Goal: Task Accomplishment & Management: Complete application form

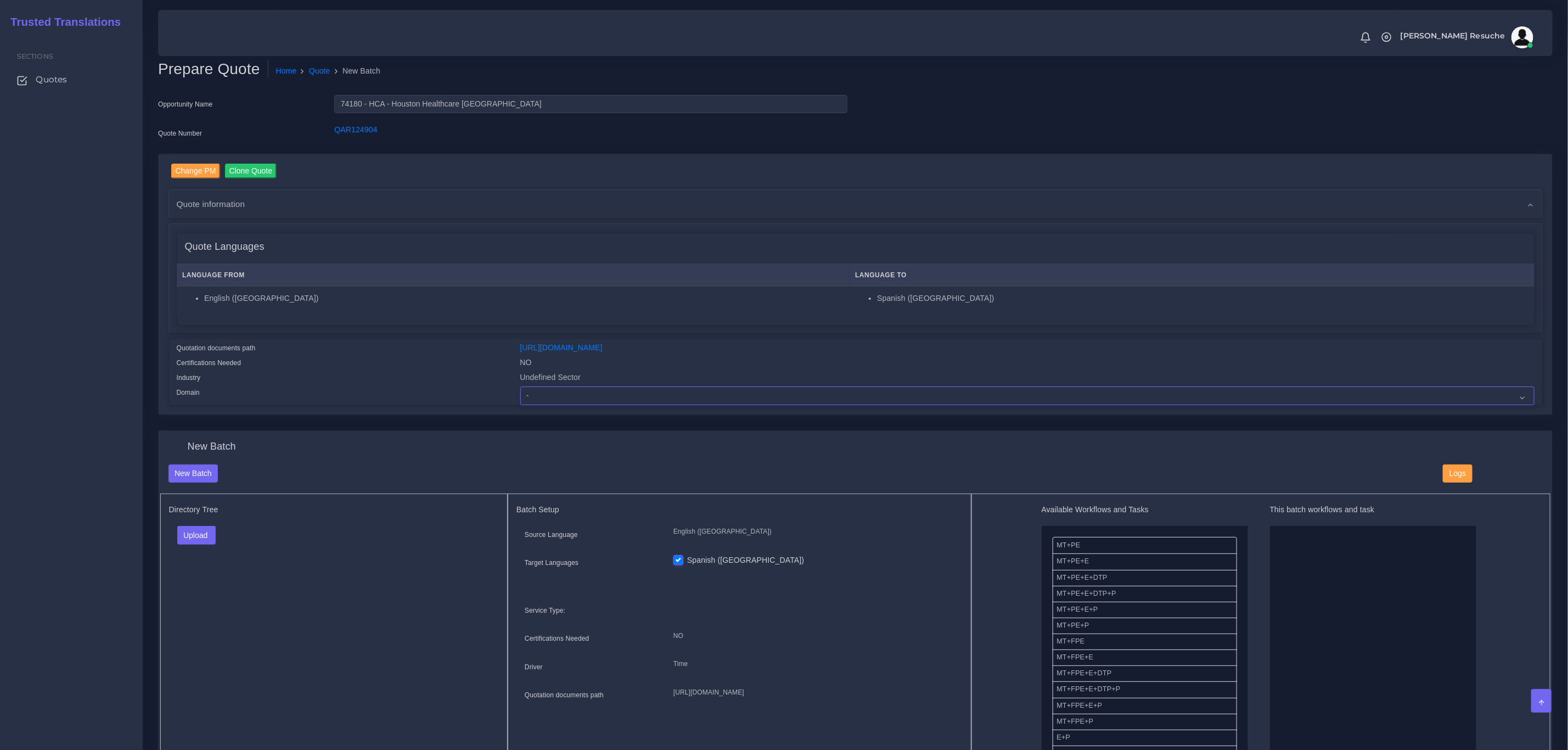
drag, startPoint x: 0, startPoint y: 0, endPoint x: 575, endPoint y: 394, distance: 697.0
click at [575, 394] on select "- Advertising and Media Agriculture, Forestry and Fishing Architecture, Buildin…" at bounding box center [1027, 395] width 1014 height 18
select select "Healthcare and Health Sciences"
click at [521, 386] on select "- Advertising and Media Agriculture, Forestry and Fishing Architecture, Buildin…" at bounding box center [1027, 395] width 1014 height 18
click at [211, 537] on button "Upload" at bounding box center [196, 535] width 39 height 18
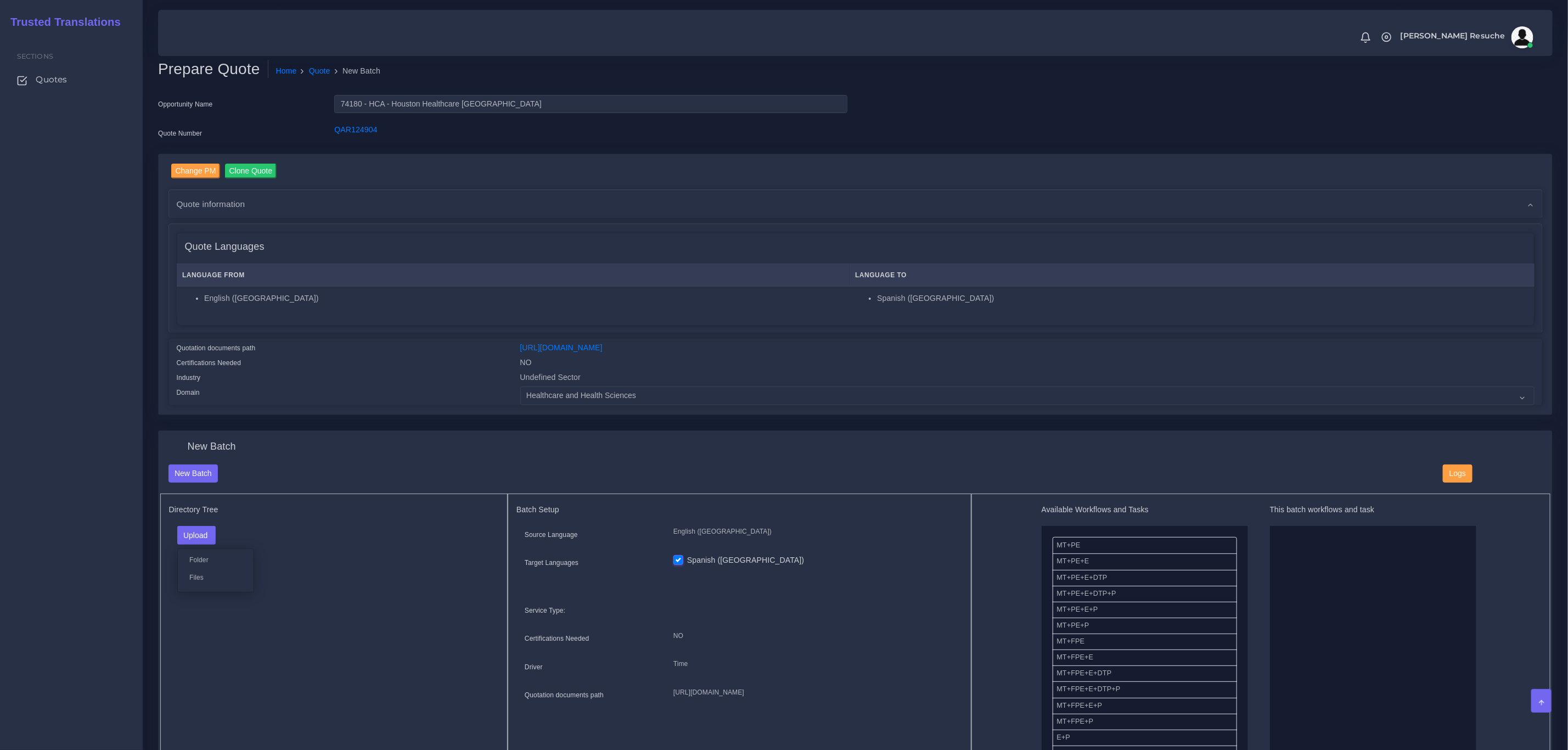
click at [218, 576] on label "Files" at bounding box center [216, 577] width 76 height 14
click at [180, 552] on input "checkbox" at bounding box center [180, 549] width 7 height 7
checkbox input "false"
click at [190, 536] on button "Upload" at bounding box center [196, 535] width 39 height 18
click at [204, 580] on label "Files" at bounding box center [216, 577] width 76 height 14
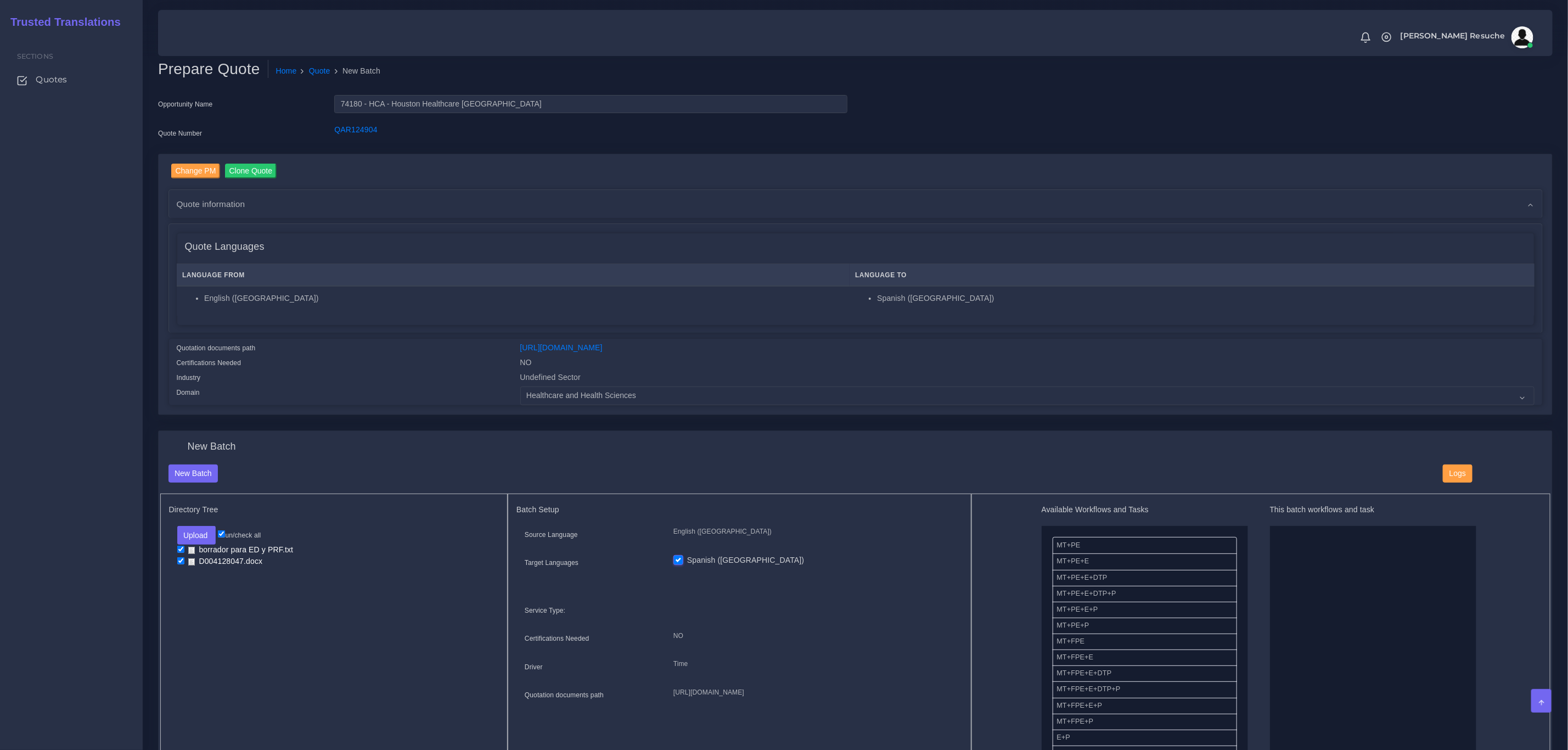
click at [182, 547] on input "checkbox" at bounding box center [180, 549] width 7 height 7
checkbox input "false"
drag, startPoint x: 1141, startPoint y: 596, endPoint x: 1344, endPoint y: 582, distance: 203.5
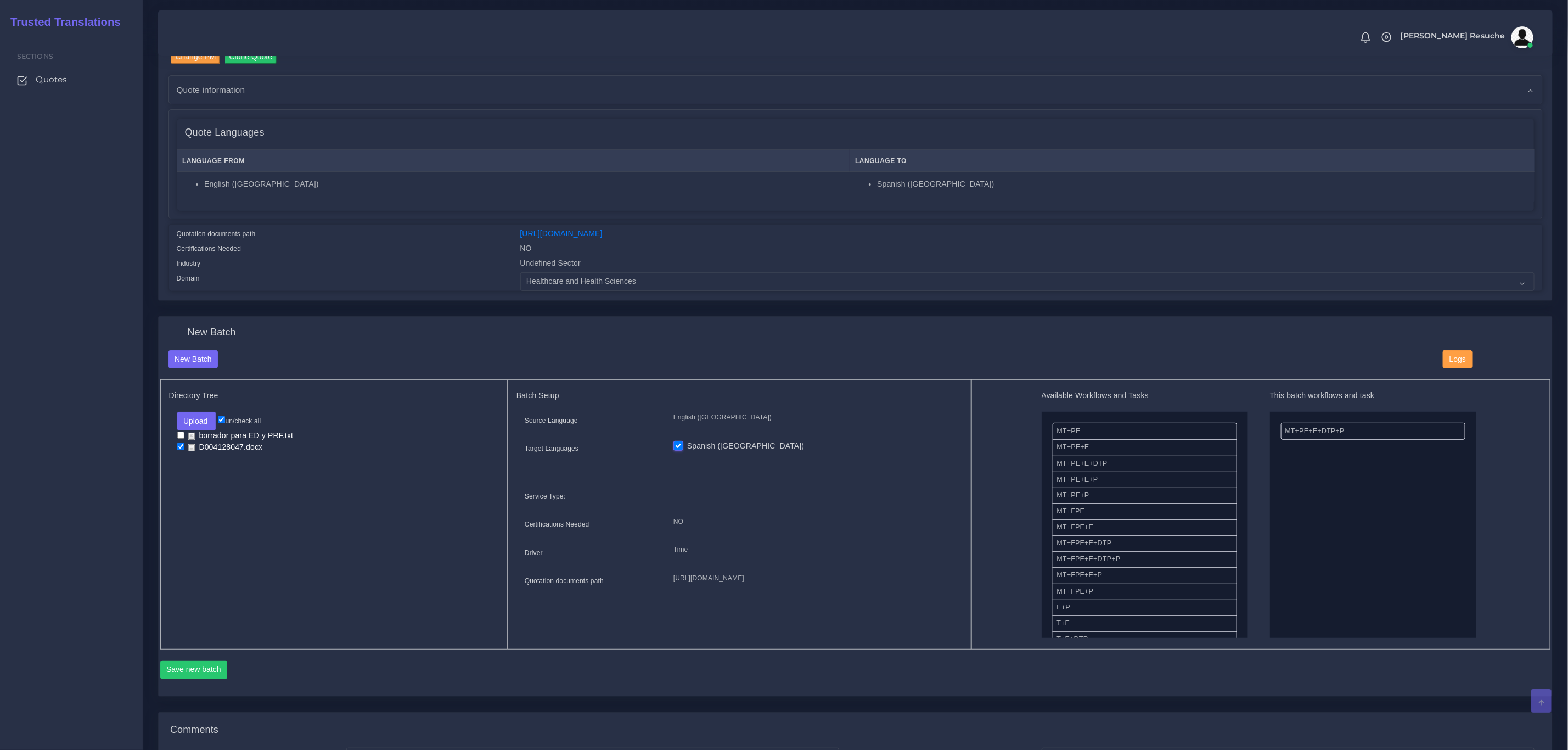
scroll to position [164, 0]
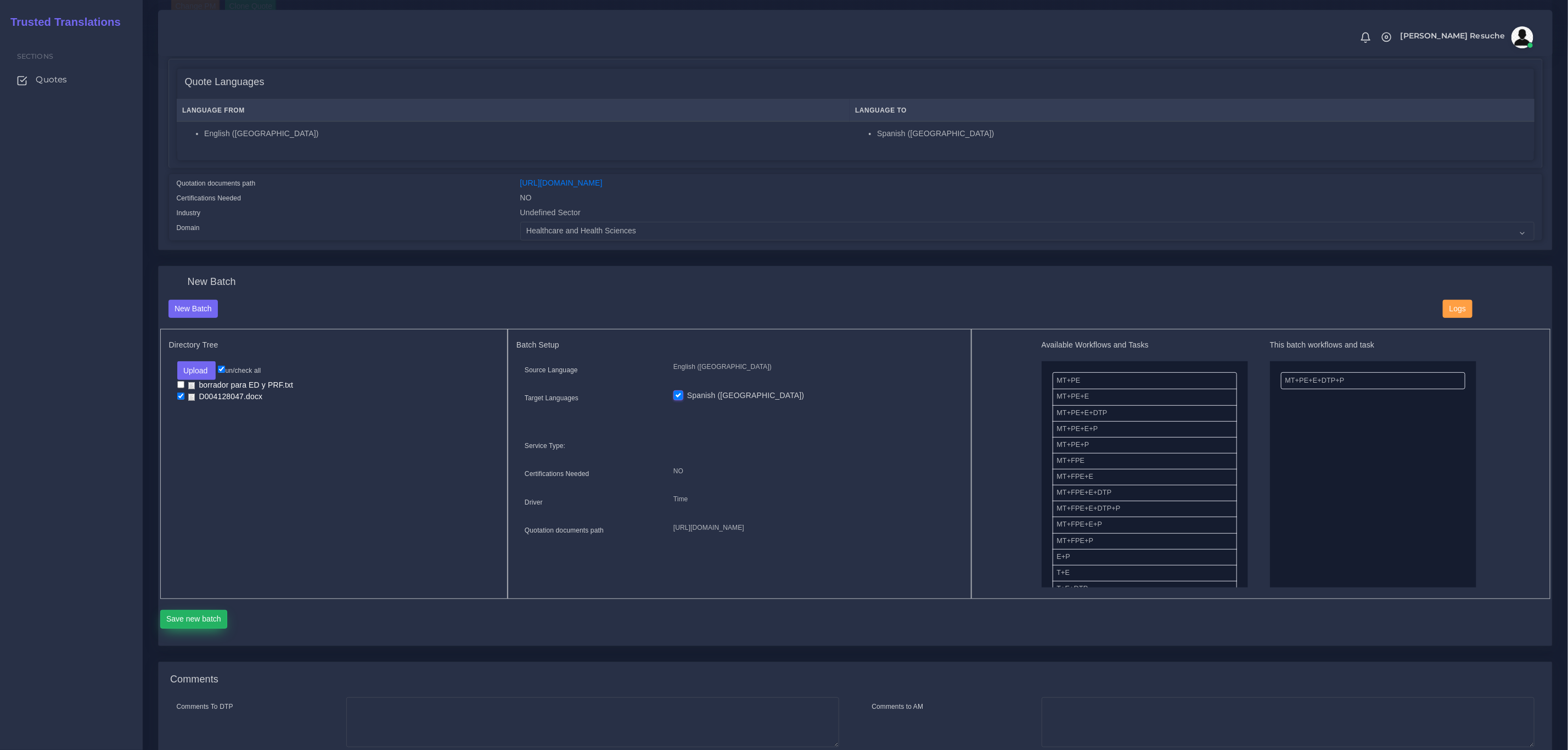
click at [201, 622] on button "Save new batch" at bounding box center [194, 619] width 67 height 18
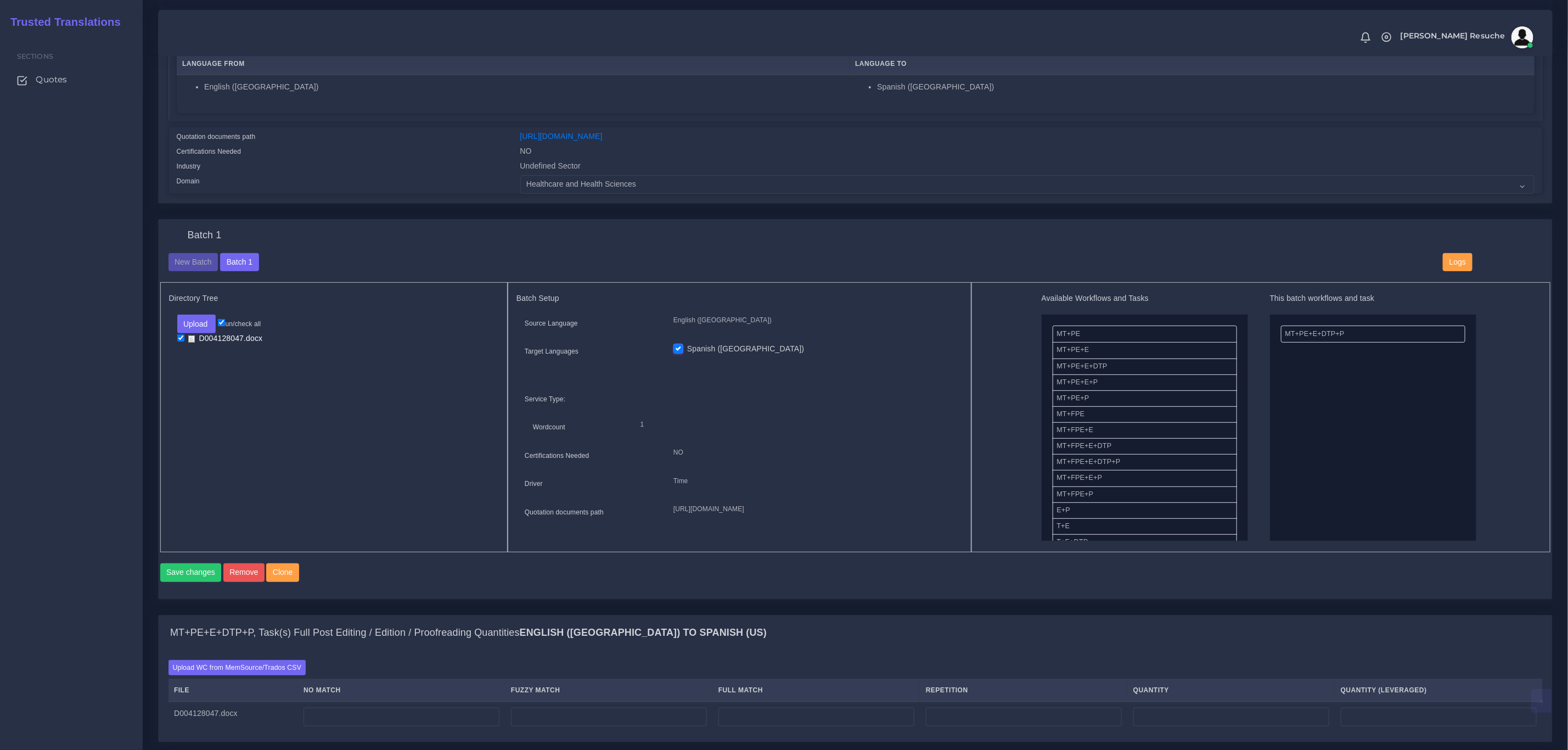
scroll to position [330, 0]
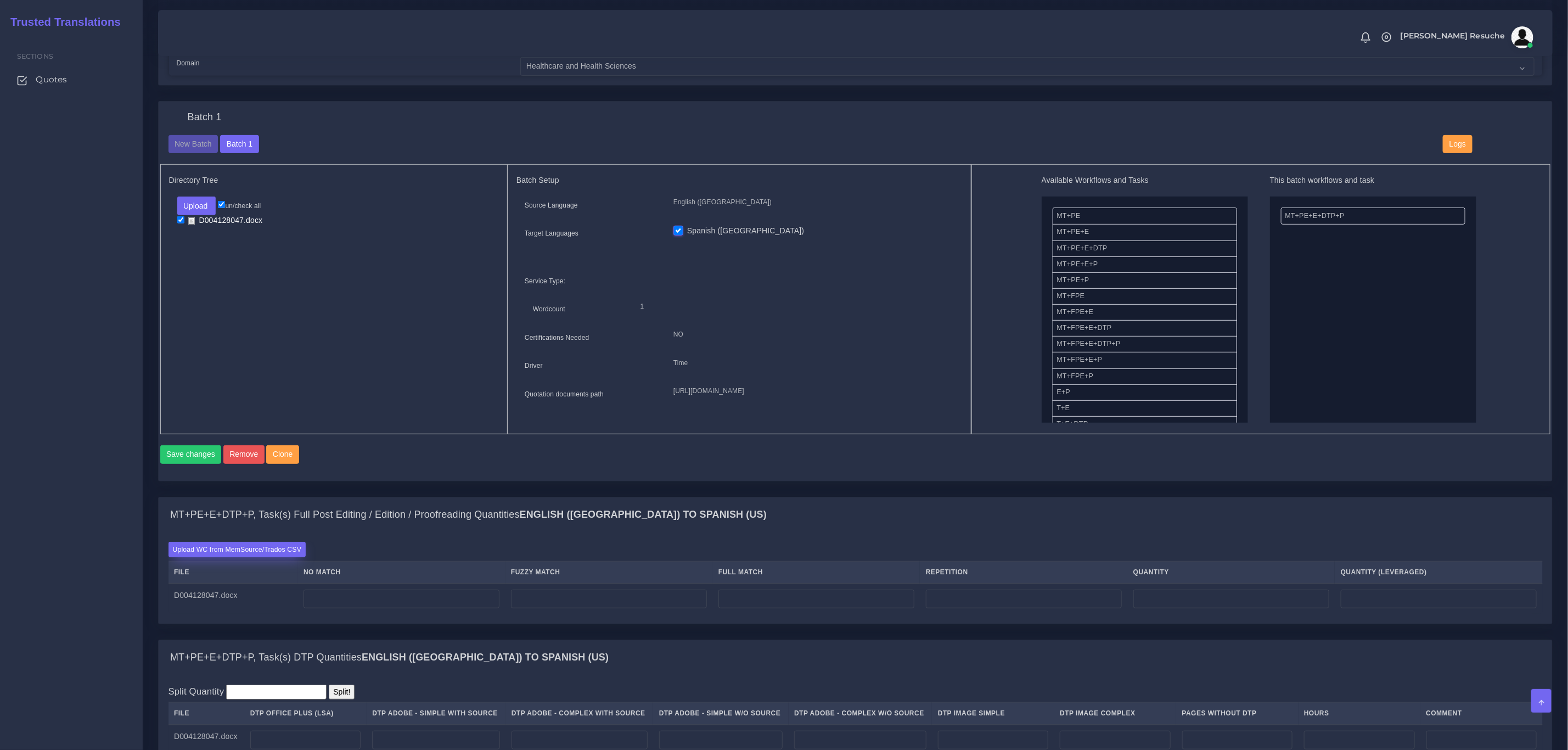
click at [273, 557] on label "Upload WC from MemSource/Trados CSV" at bounding box center [237, 549] width 138 height 15
click at [0, 0] on input "Upload WC from MemSource/Trados CSV" at bounding box center [0, 0] width 0 height 0
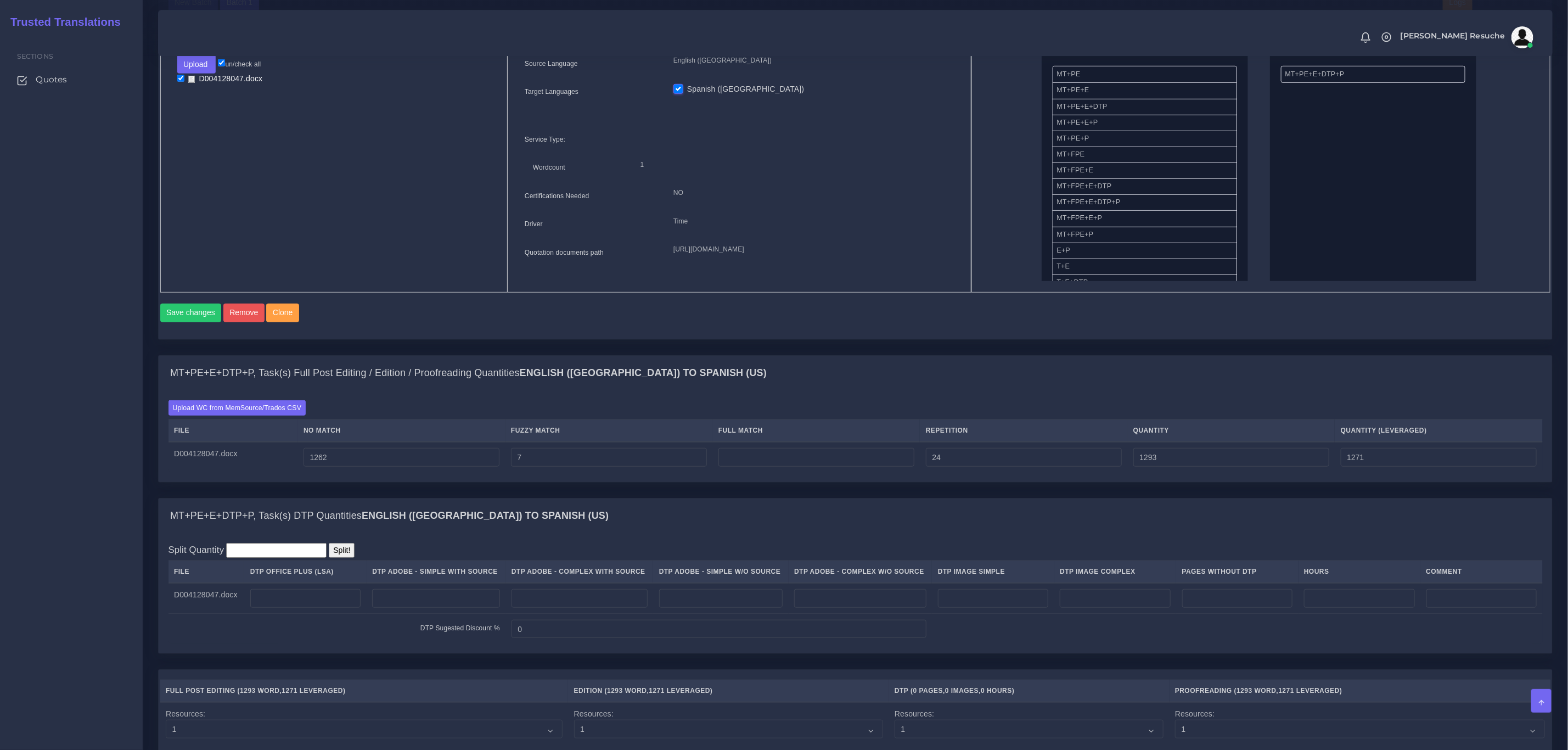
scroll to position [411, 0]
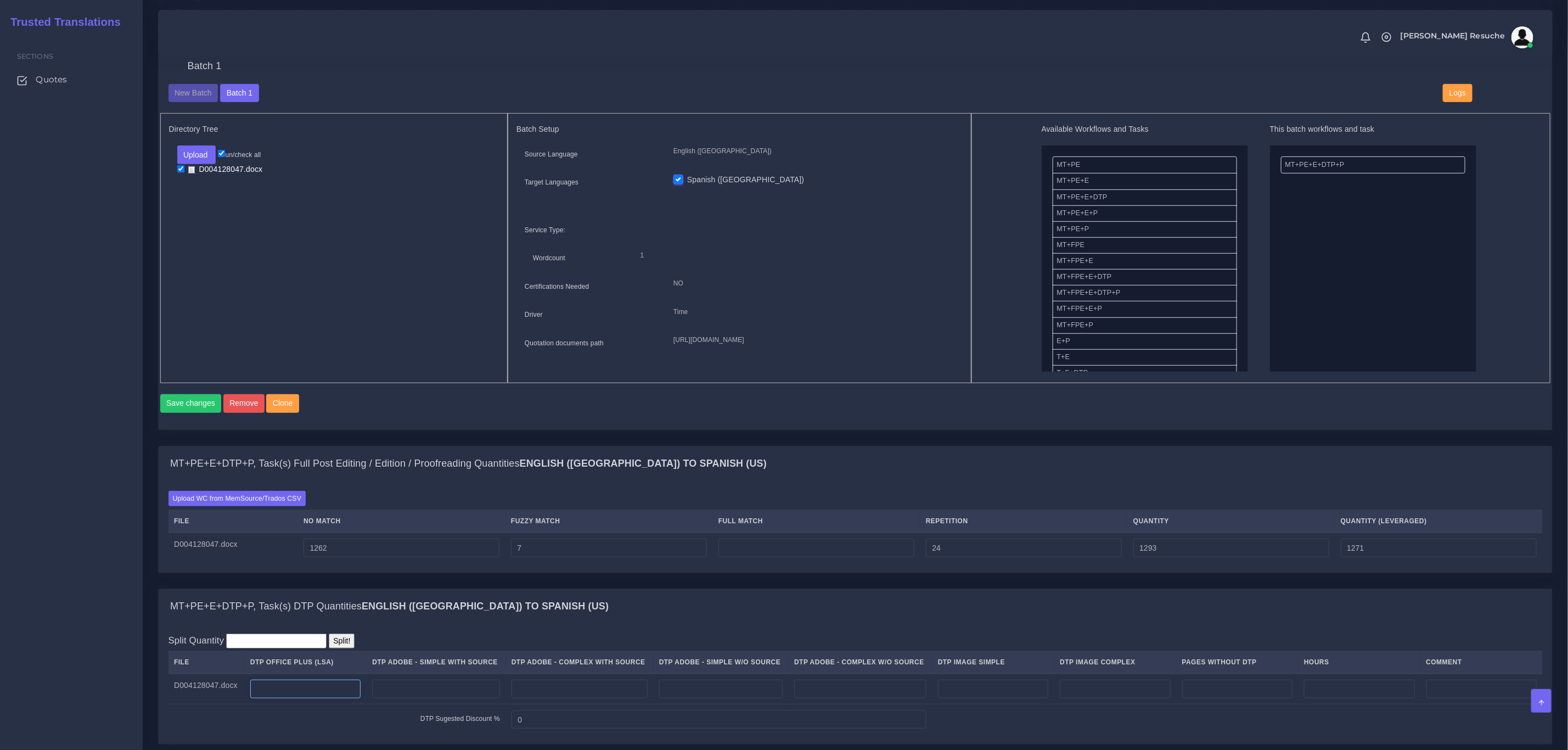
click at [347, 698] on input "number" at bounding box center [305, 689] width 110 height 18
type input "3"
click at [721, 573] on div "Upload WC from MemSource/Trados CSV File No Match Fuzzy Match Full Match Repeti…" at bounding box center [855, 527] width 1394 height 91
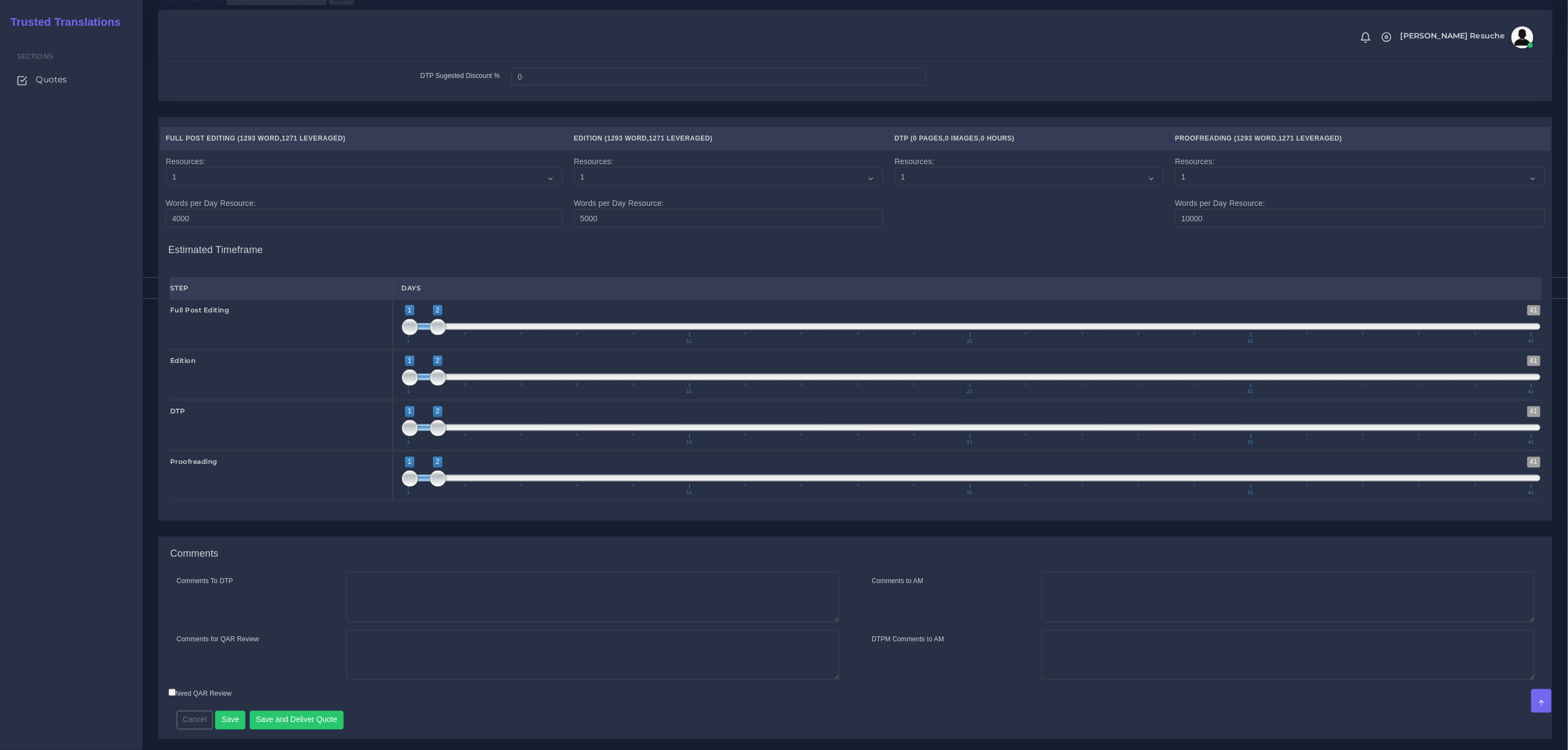
scroll to position [1070, 0]
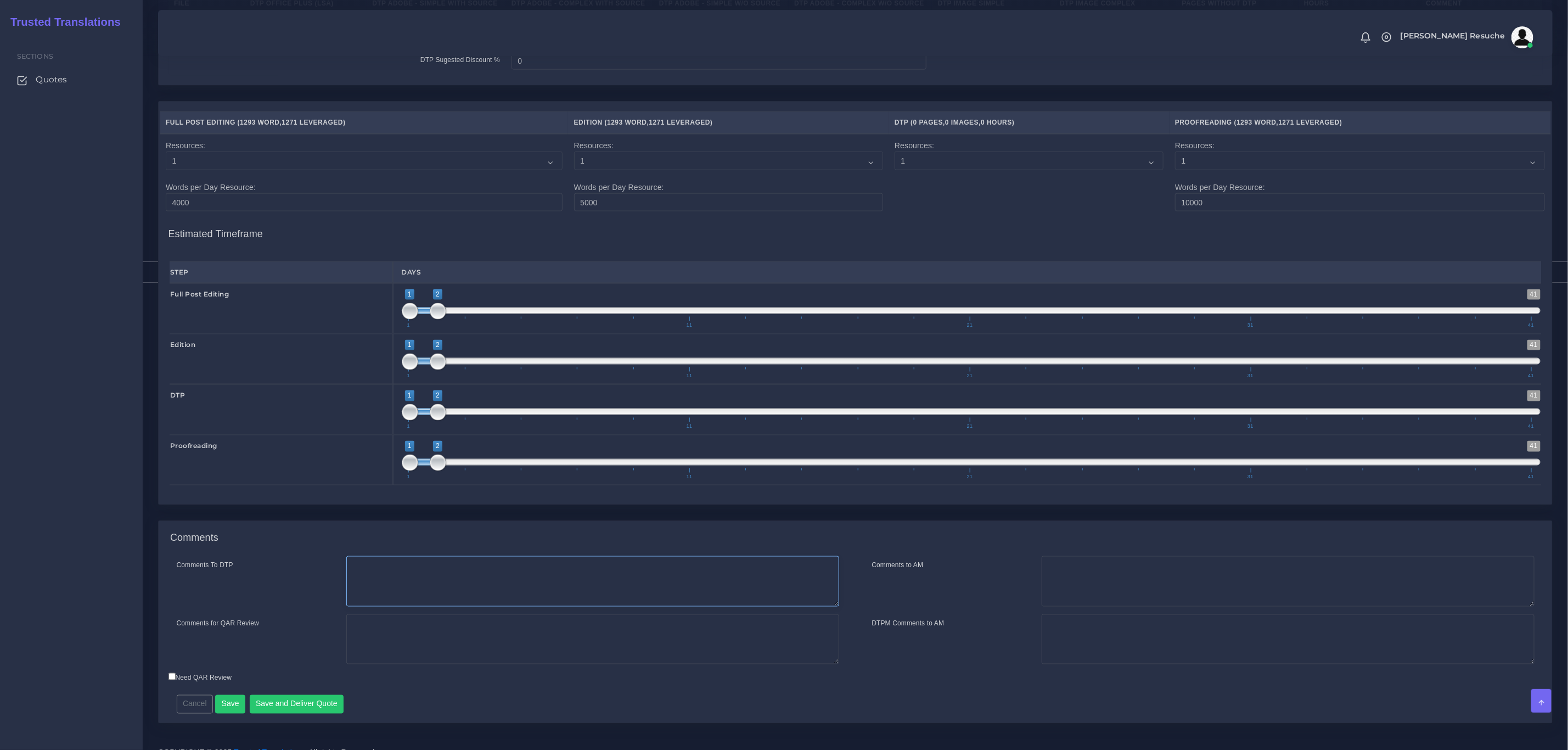
click at [478, 606] on textarea "Comments To DTP" at bounding box center [592, 581] width 493 height 50
type textarea "DTP in word"
type textarea "PEEP+DTP"
click at [297, 713] on button "Save and Deliver Quote" at bounding box center [297, 704] width 94 height 18
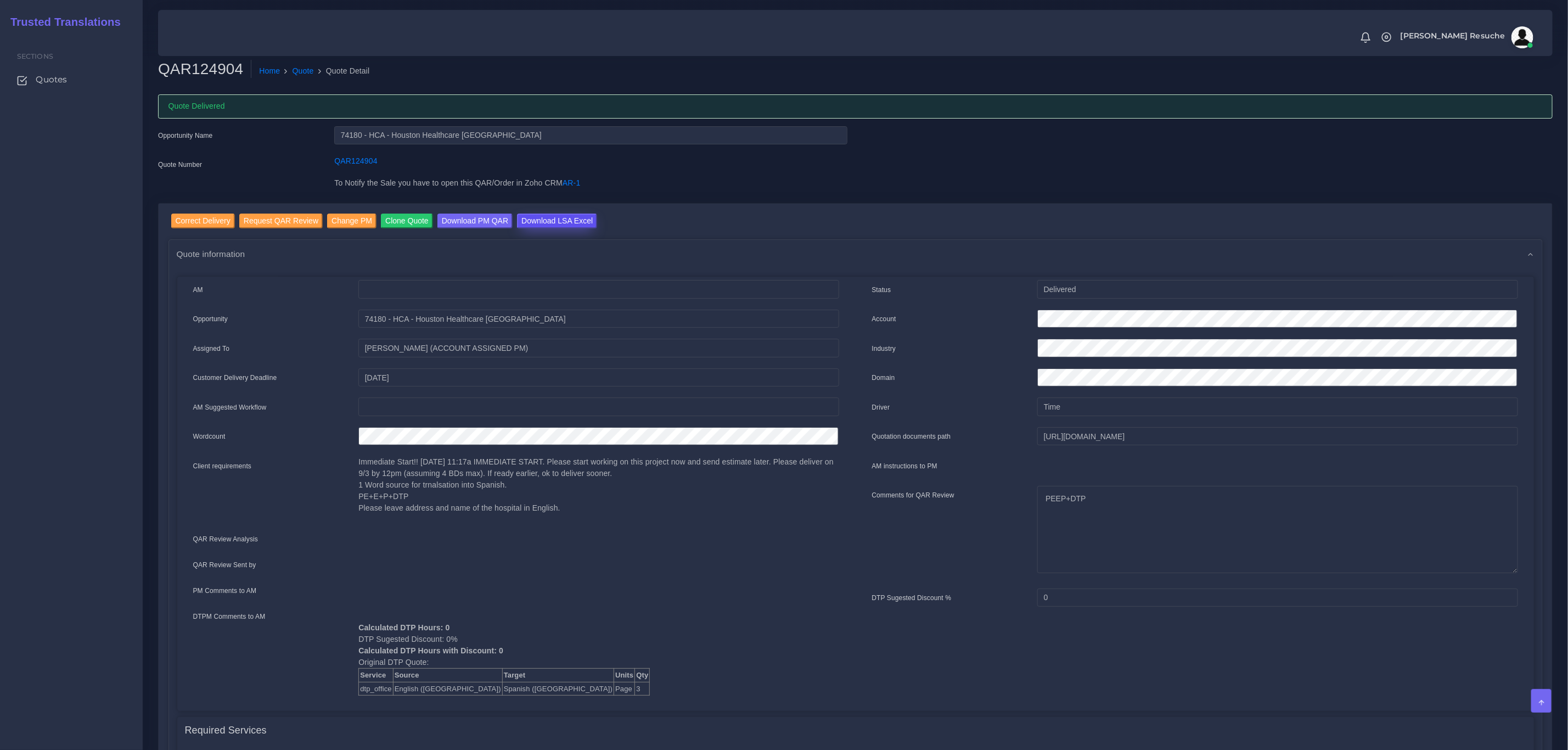
click at [552, 219] on input "Download LSA Excel" at bounding box center [557, 220] width 80 height 15
click at [303, 67] on link "Quote" at bounding box center [304, 70] width 21 height 11
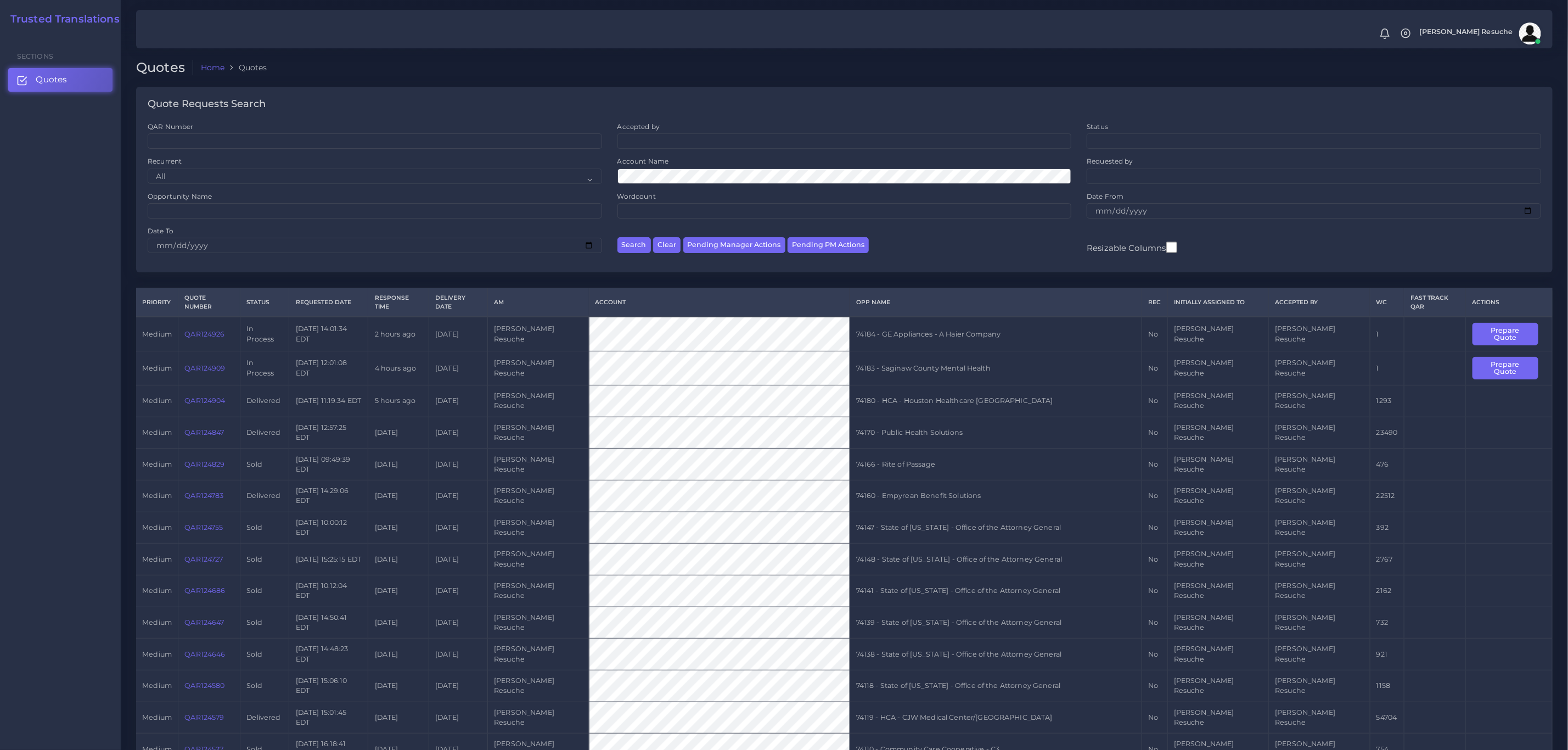
click at [201, 396] on link "QAR124904" at bounding box center [204, 400] width 41 height 8
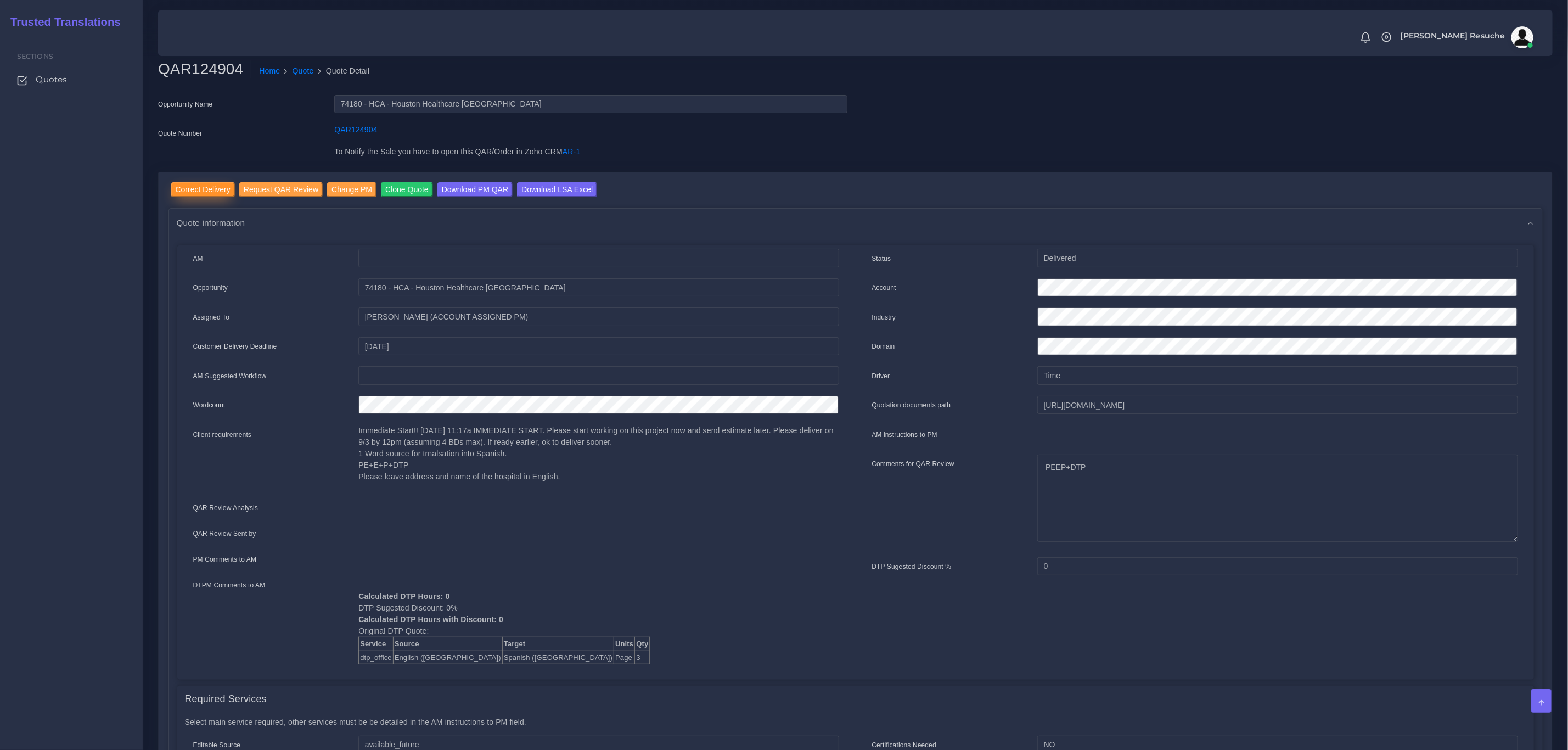
click at [217, 190] on input "Correct Delivery" at bounding box center [203, 189] width 63 height 15
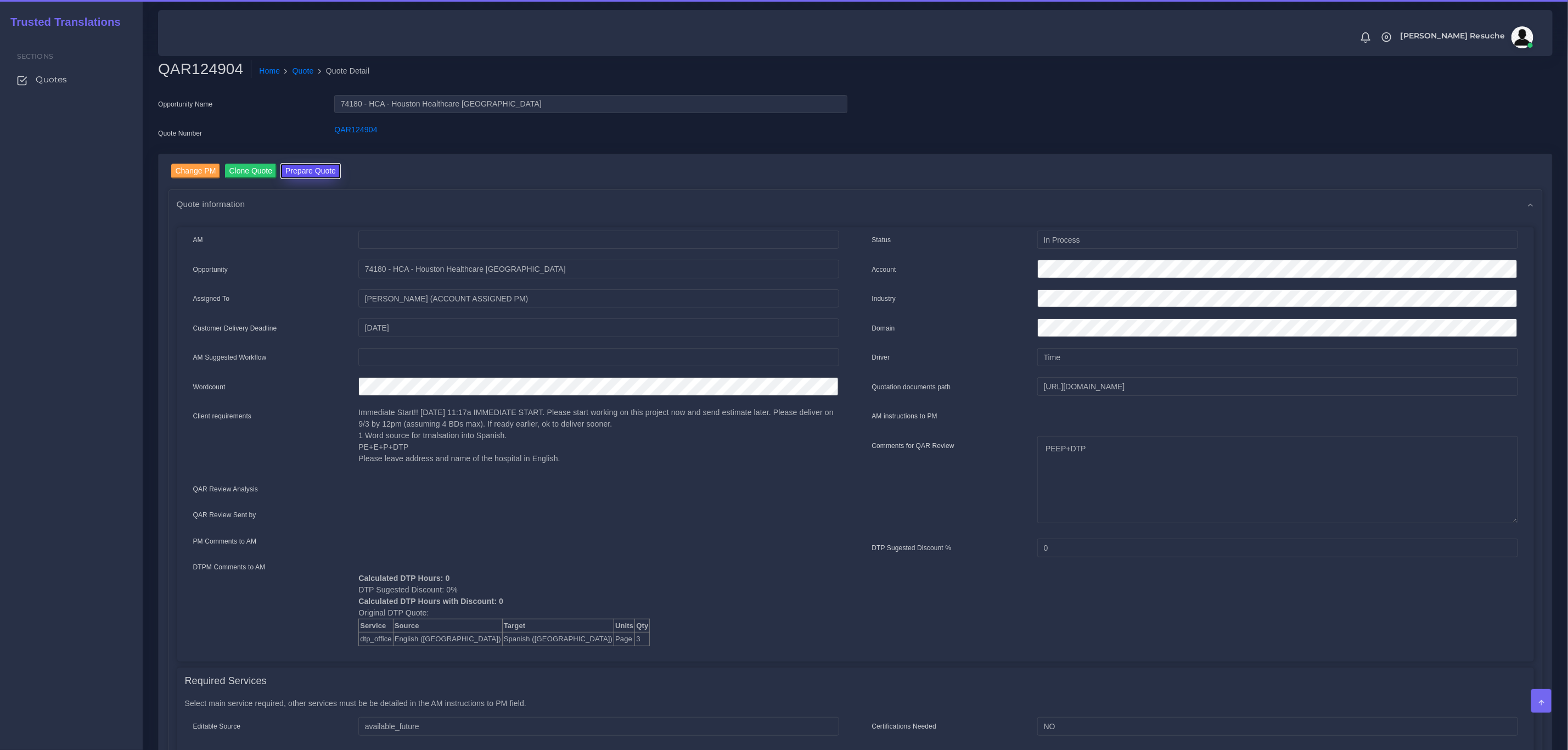
click at [305, 174] on button "Prepare Quote" at bounding box center [311, 170] width 60 height 15
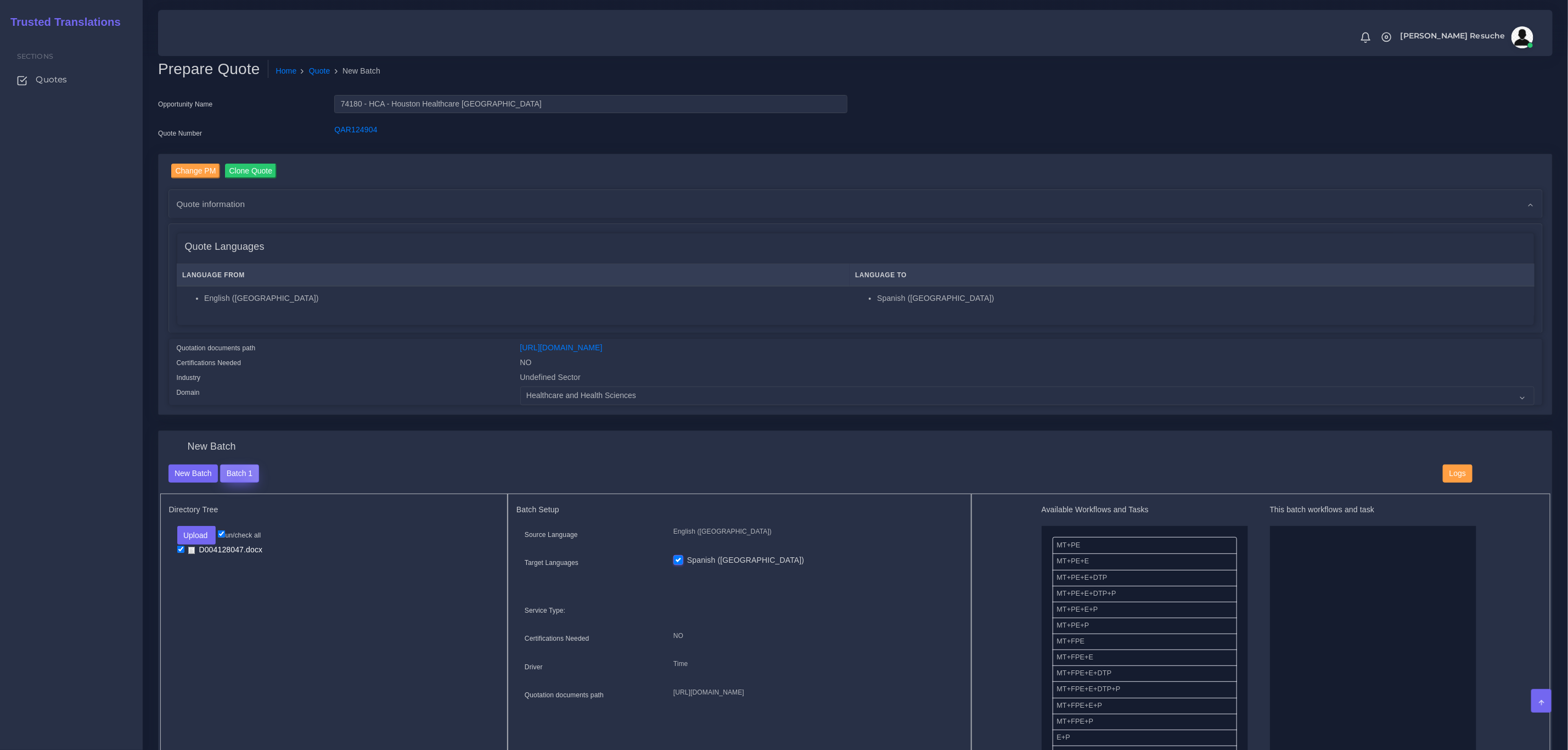
click at [235, 478] on button "Batch 1" at bounding box center [239, 473] width 38 height 18
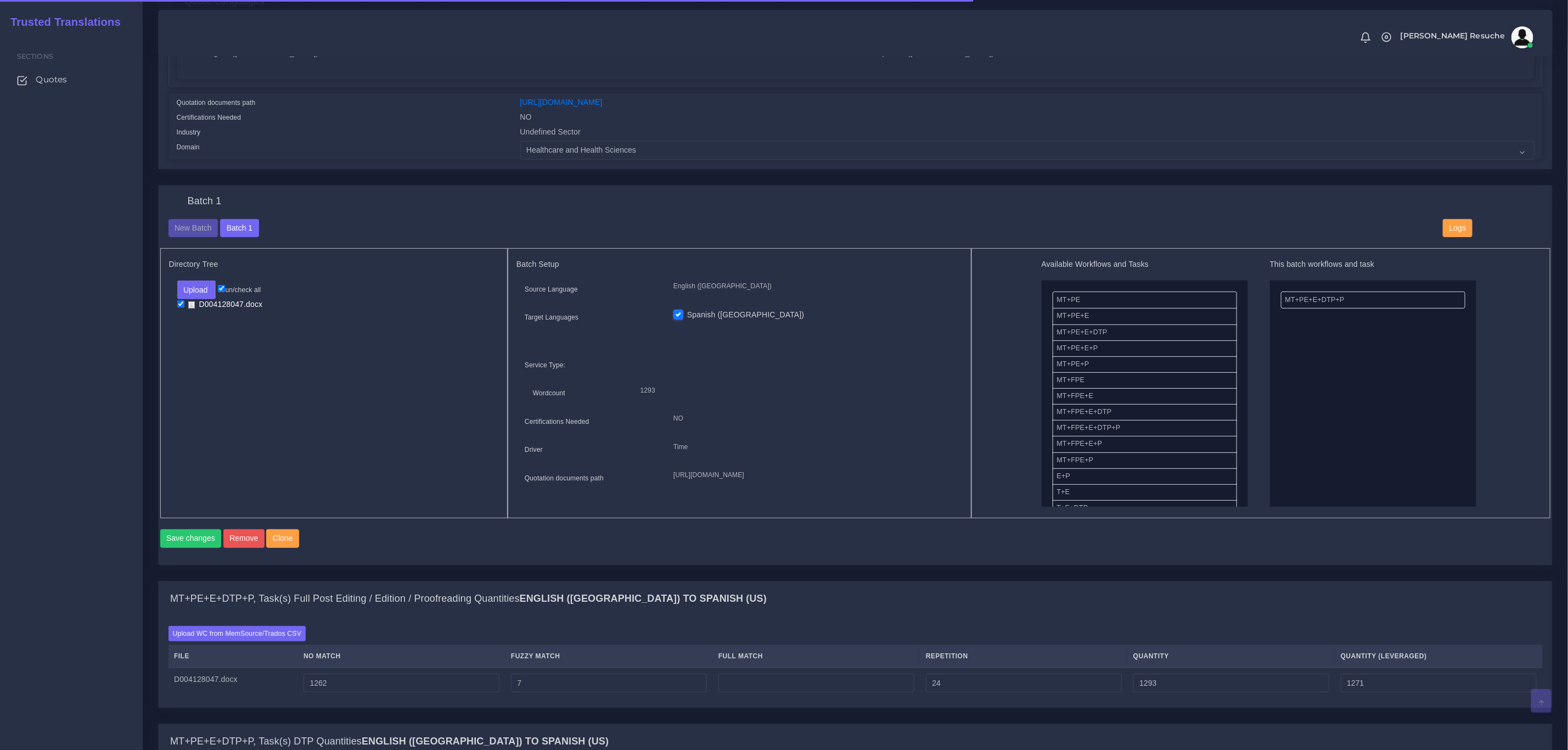
scroll to position [247, 0]
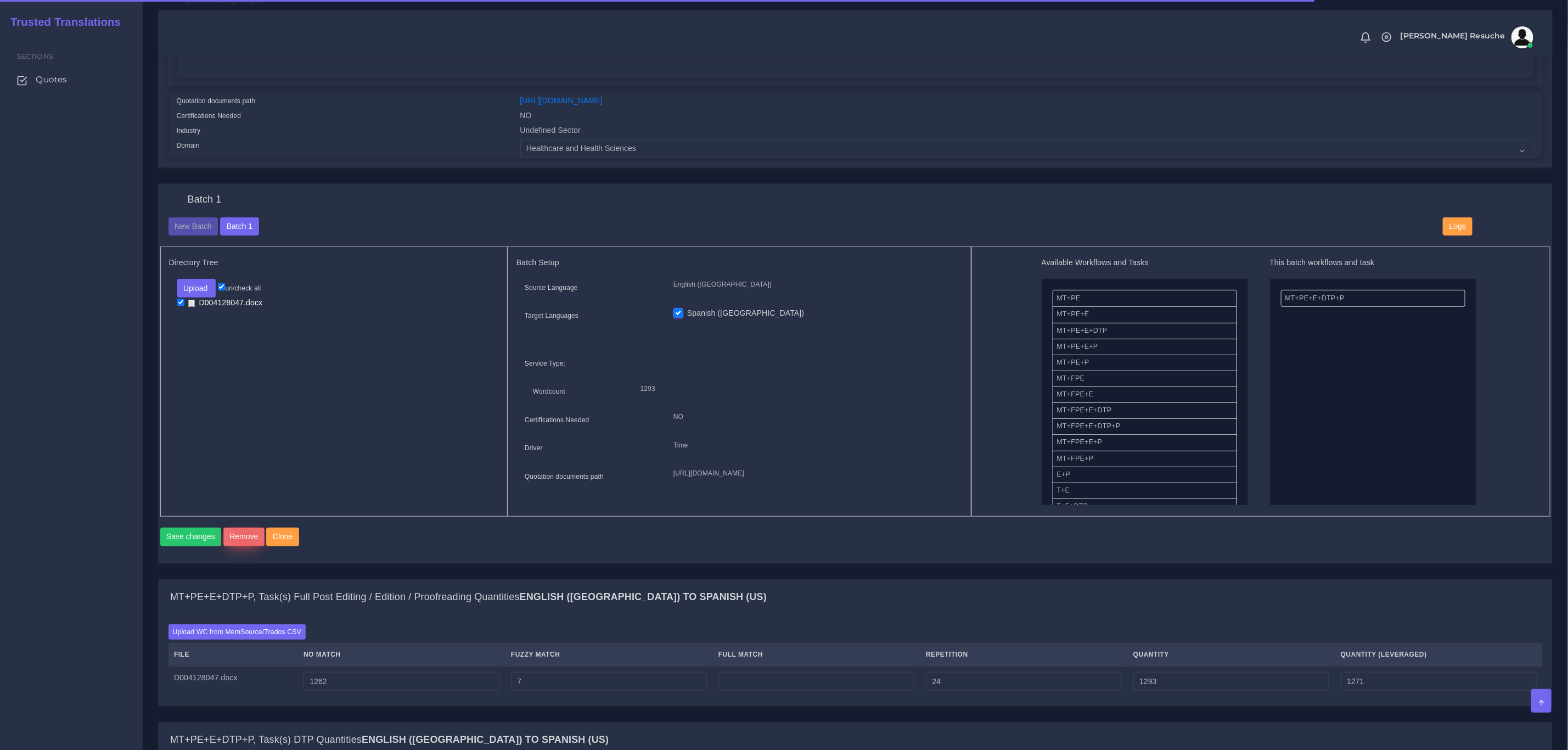
click at [244, 546] on button "Remove" at bounding box center [244, 537] width 41 height 18
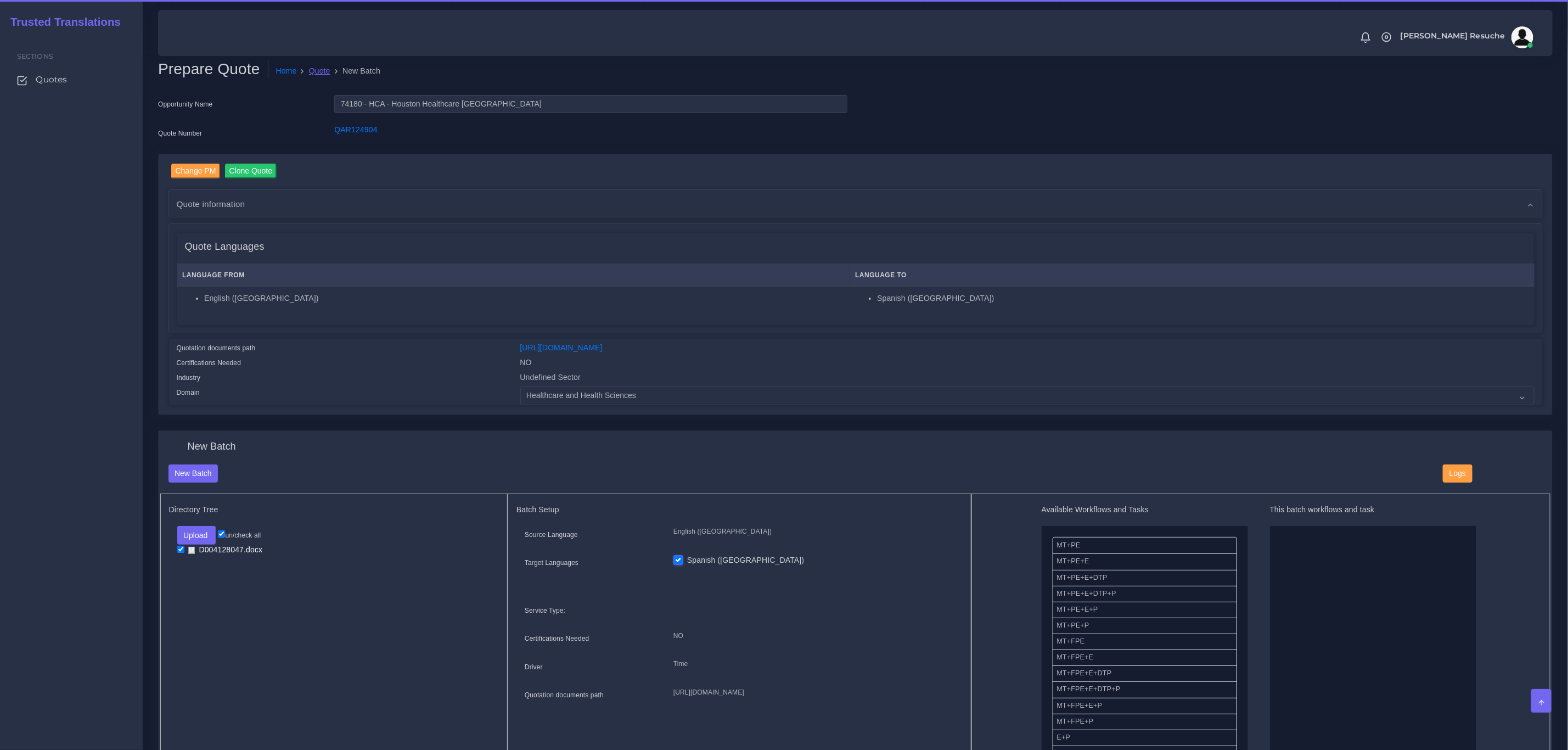
click at [322, 67] on link "Quote" at bounding box center [320, 70] width 21 height 11
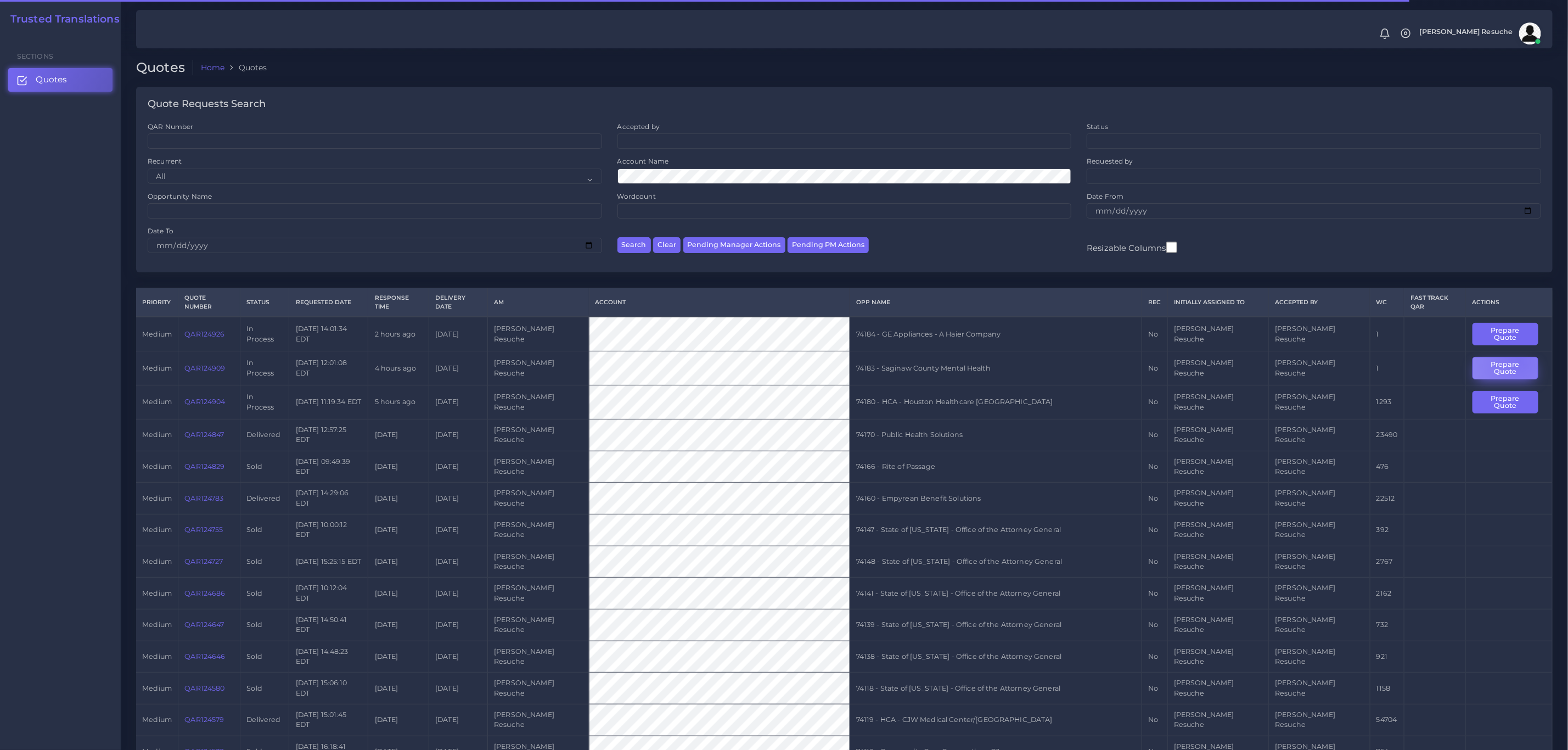
click at [1513, 357] on button "Prepare Quote" at bounding box center [1505, 368] width 66 height 22
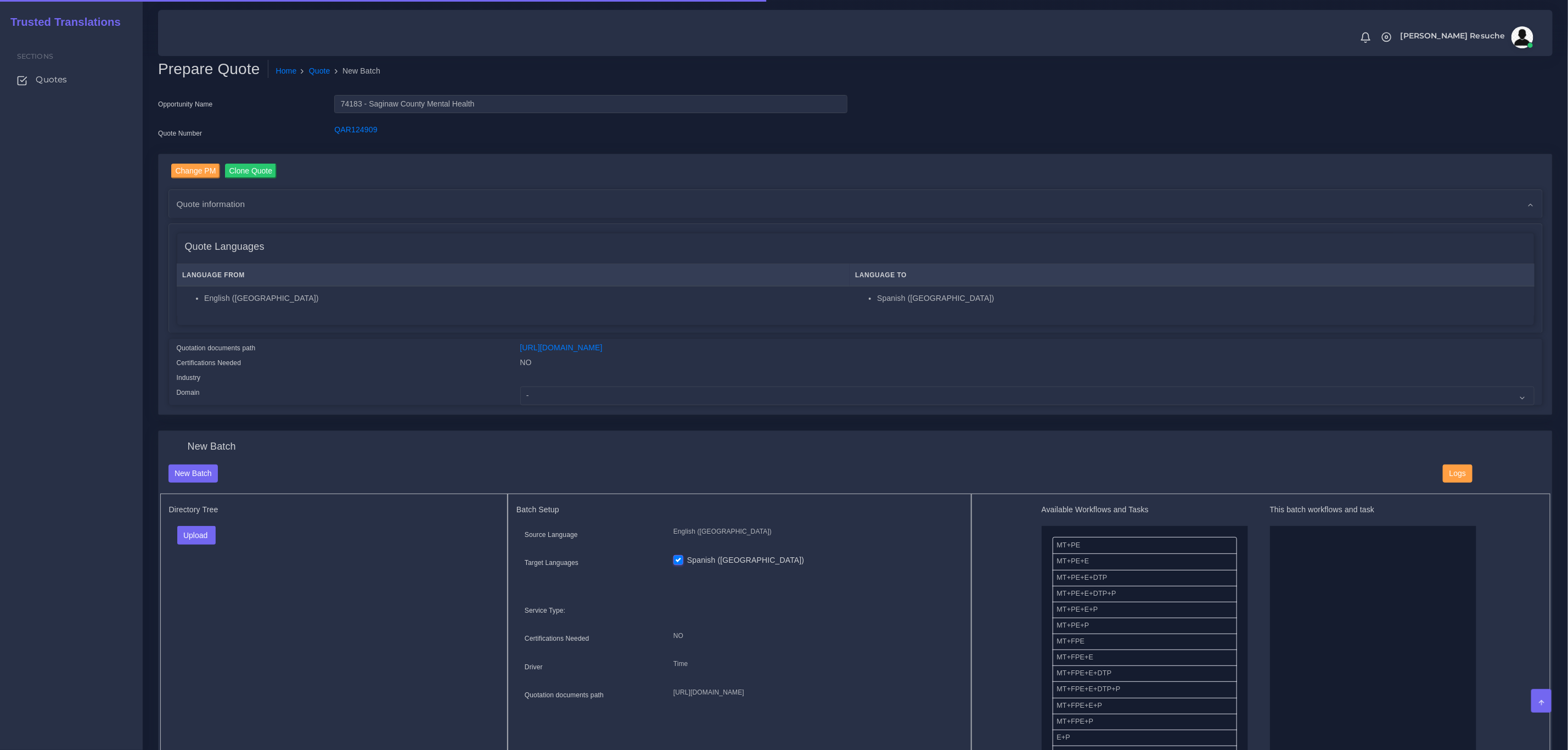
click at [649, 382] on div at bounding box center [1027, 378] width 1031 height 15
click at [643, 392] on select "- Advertising and Media Agriculture, Forestry and Fishing Architecture, Buildin…" at bounding box center [1027, 395] width 1014 height 18
select select "Healthcare and Health Sciences"
click at [521, 386] on select "- Advertising and Media Agriculture, Forestry and Fishing Architecture, Buildin…" at bounding box center [1027, 395] width 1014 height 18
click at [204, 534] on button "Upload" at bounding box center [196, 535] width 39 height 18
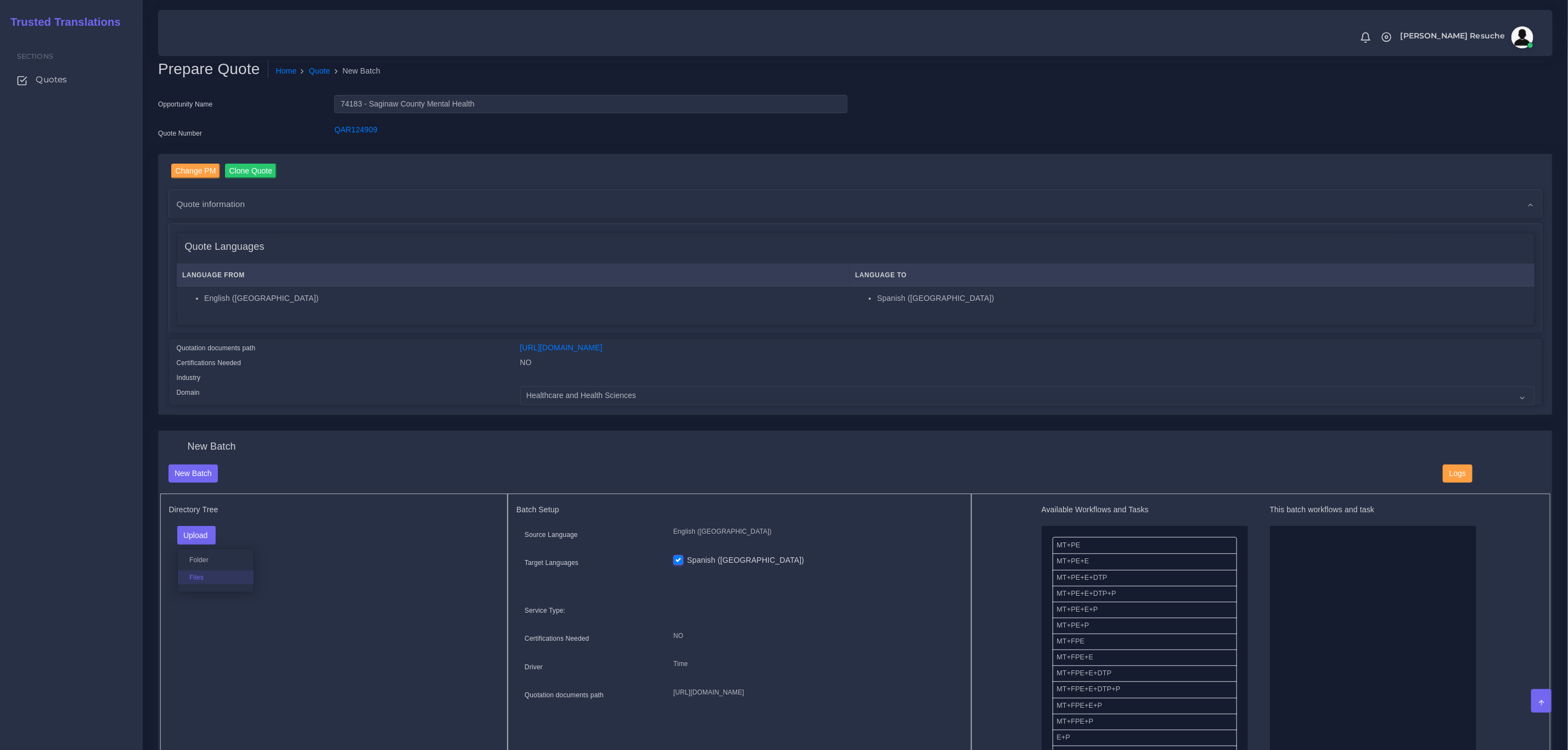
click at [203, 581] on label "Files" at bounding box center [216, 577] width 76 height 14
drag, startPoint x: 1104, startPoint y: 593, endPoint x: 1326, endPoint y: 590, distance: 222.0
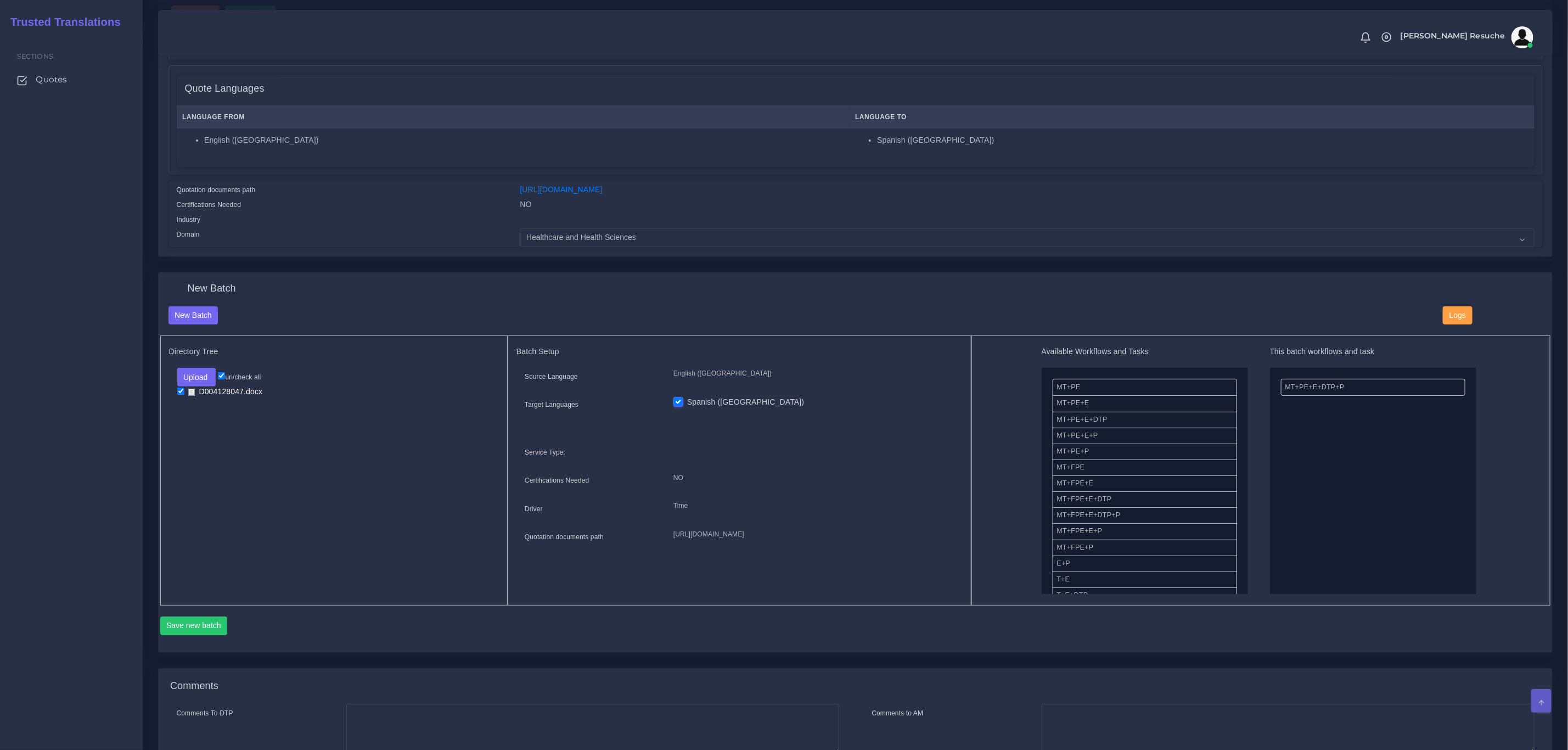
scroll to position [164, 0]
drag, startPoint x: 174, startPoint y: 619, endPoint x: 209, endPoint y: 594, distance: 43.0
click at [174, 619] on button "Save new batch" at bounding box center [194, 619] width 67 height 18
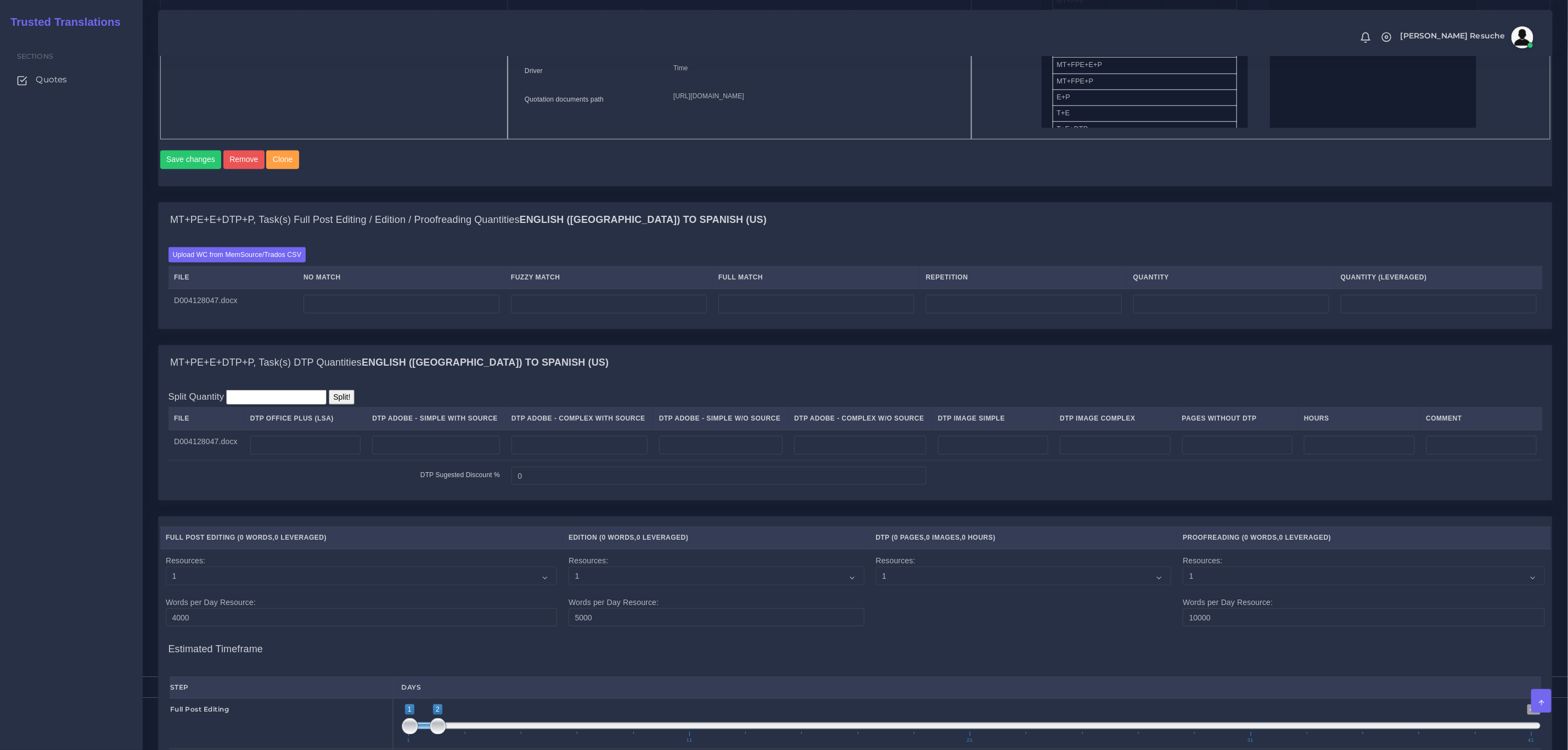
scroll to position [576, 0]
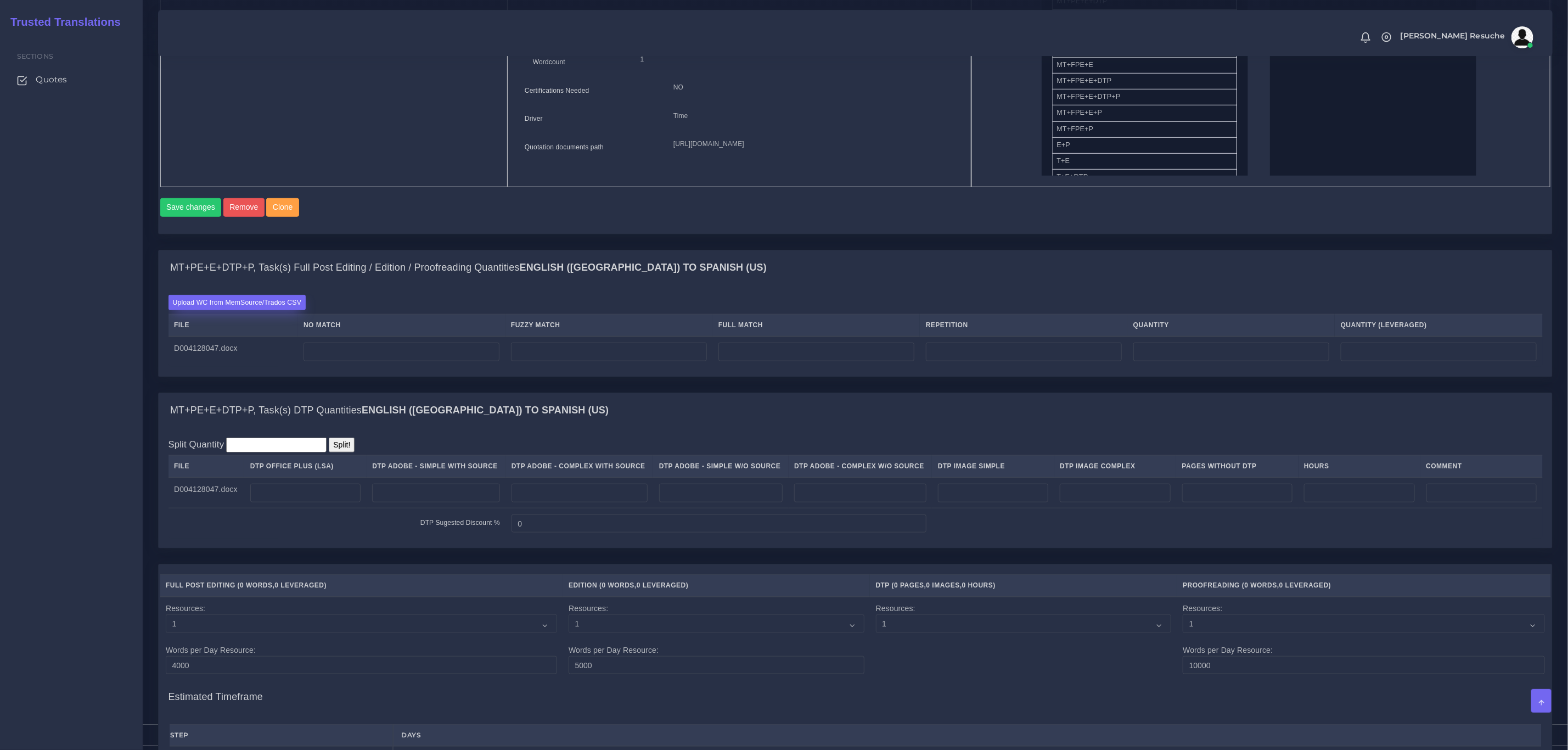
click at [281, 310] on label "Upload WC from MemSource/Trados CSV" at bounding box center [237, 301] width 138 height 15
click at [0, 0] on input "Upload WC from MemSource/Trados CSV" at bounding box center [0, 0] width 0 height 0
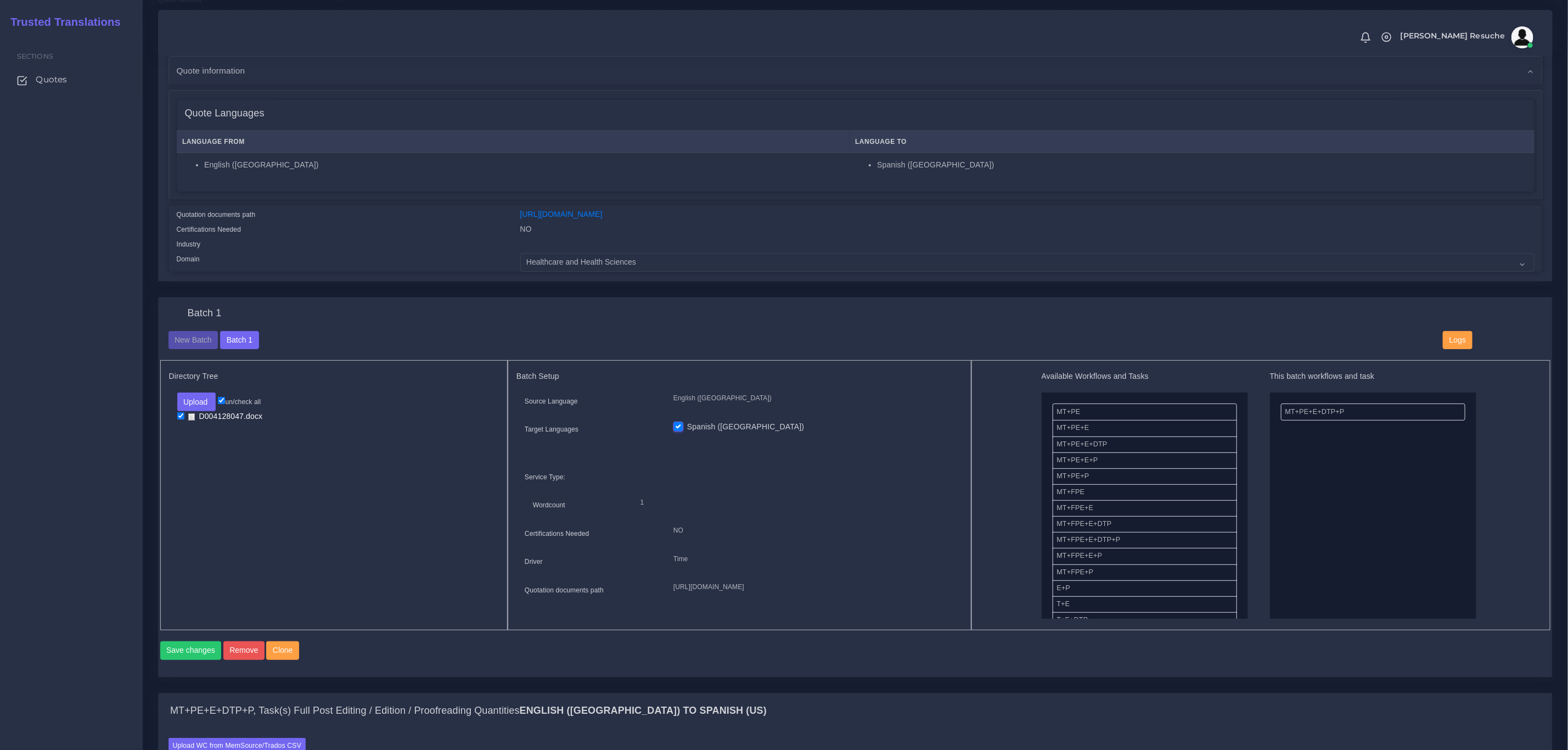
click at [391, 262] on div "Quotation documents path [URL][DOMAIN_NAME] Certifications Needed Industry Doma…" at bounding box center [855, 240] width 1374 height 63
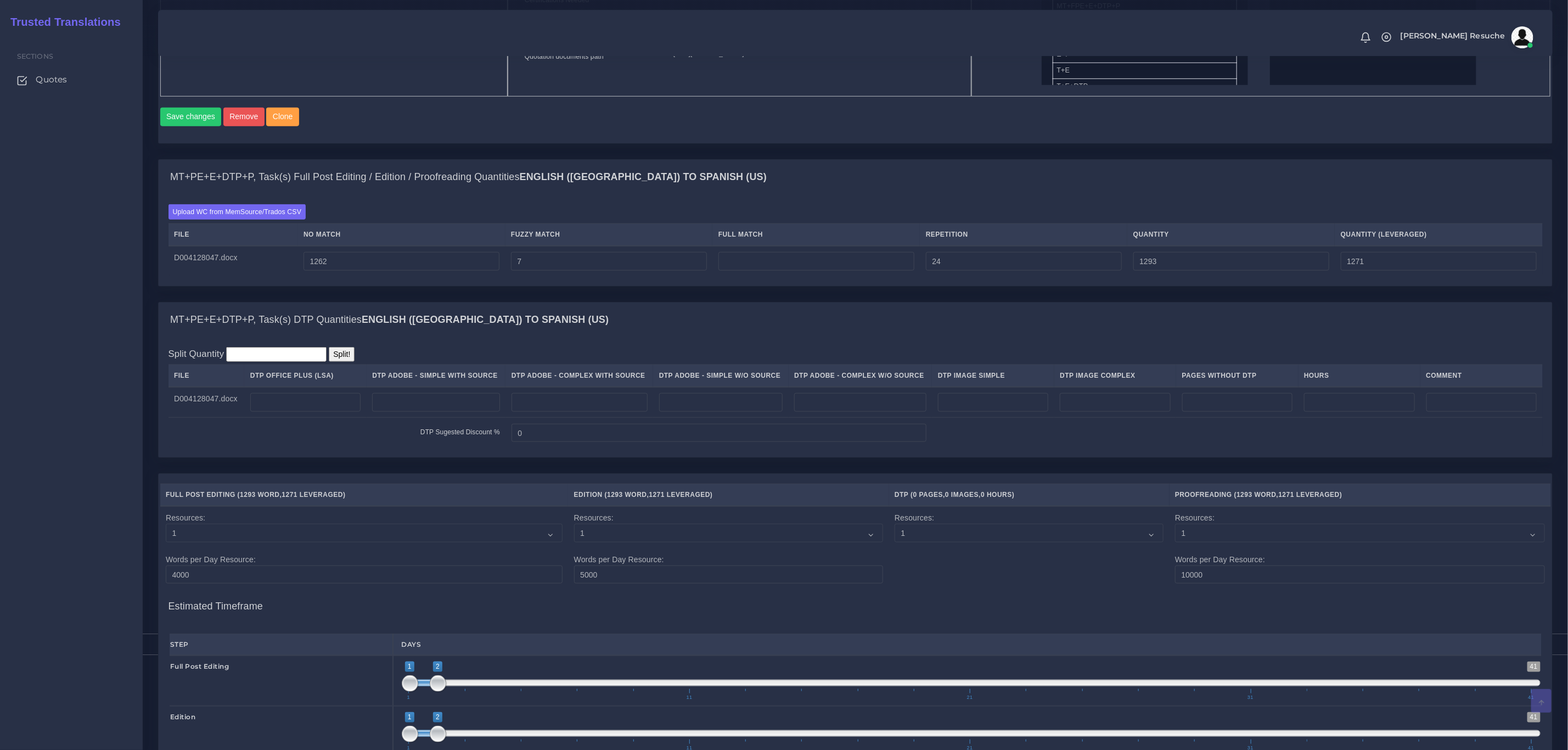
scroll to position [741, 0]
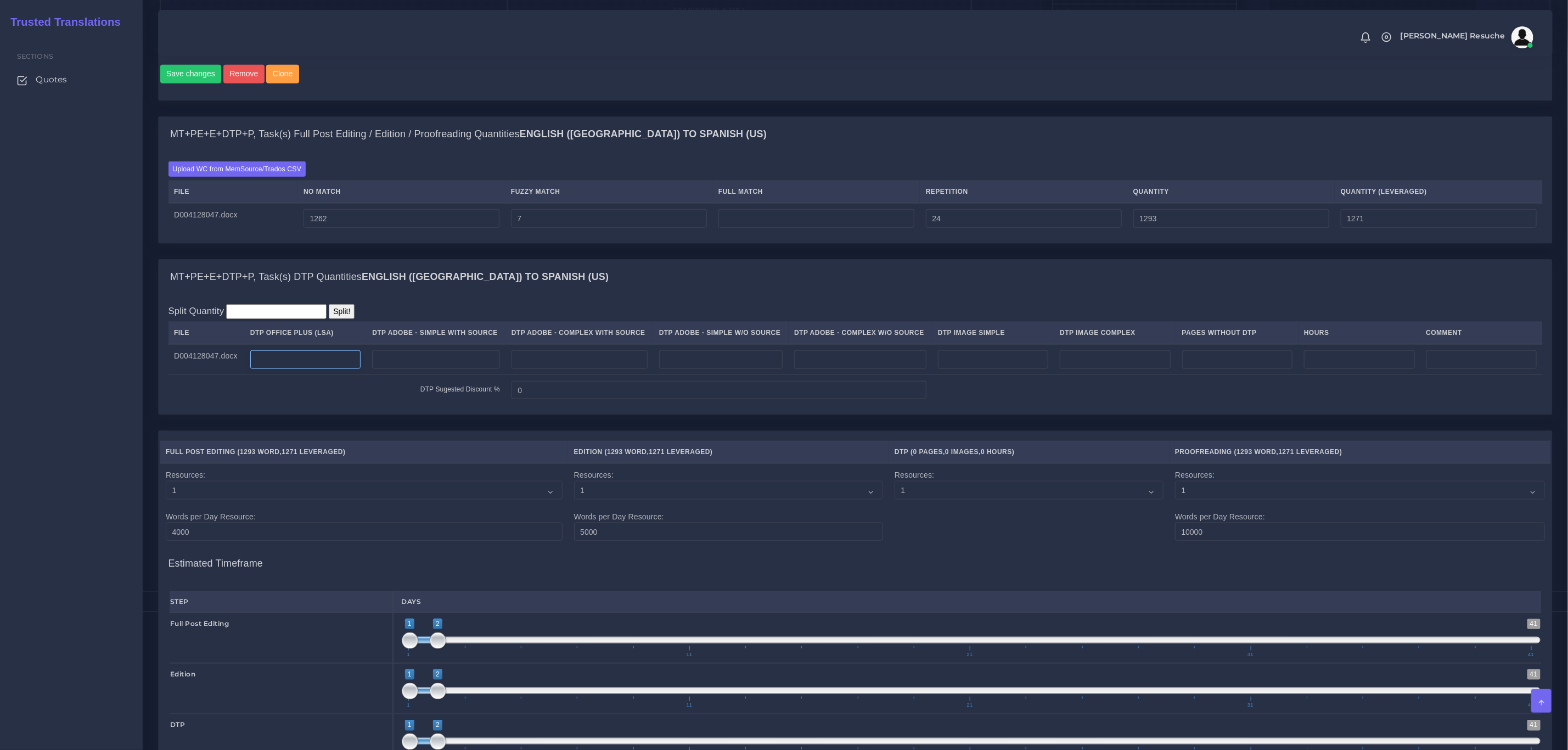
click at [317, 369] on input "number" at bounding box center [305, 359] width 110 height 18
type input "3"
click at [631, 275] on div "MT+PE+E+DTP+P, Task(s) DTP Quantities English (US) TO Spanish (US)" at bounding box center [855, 278] width 1394 height 35
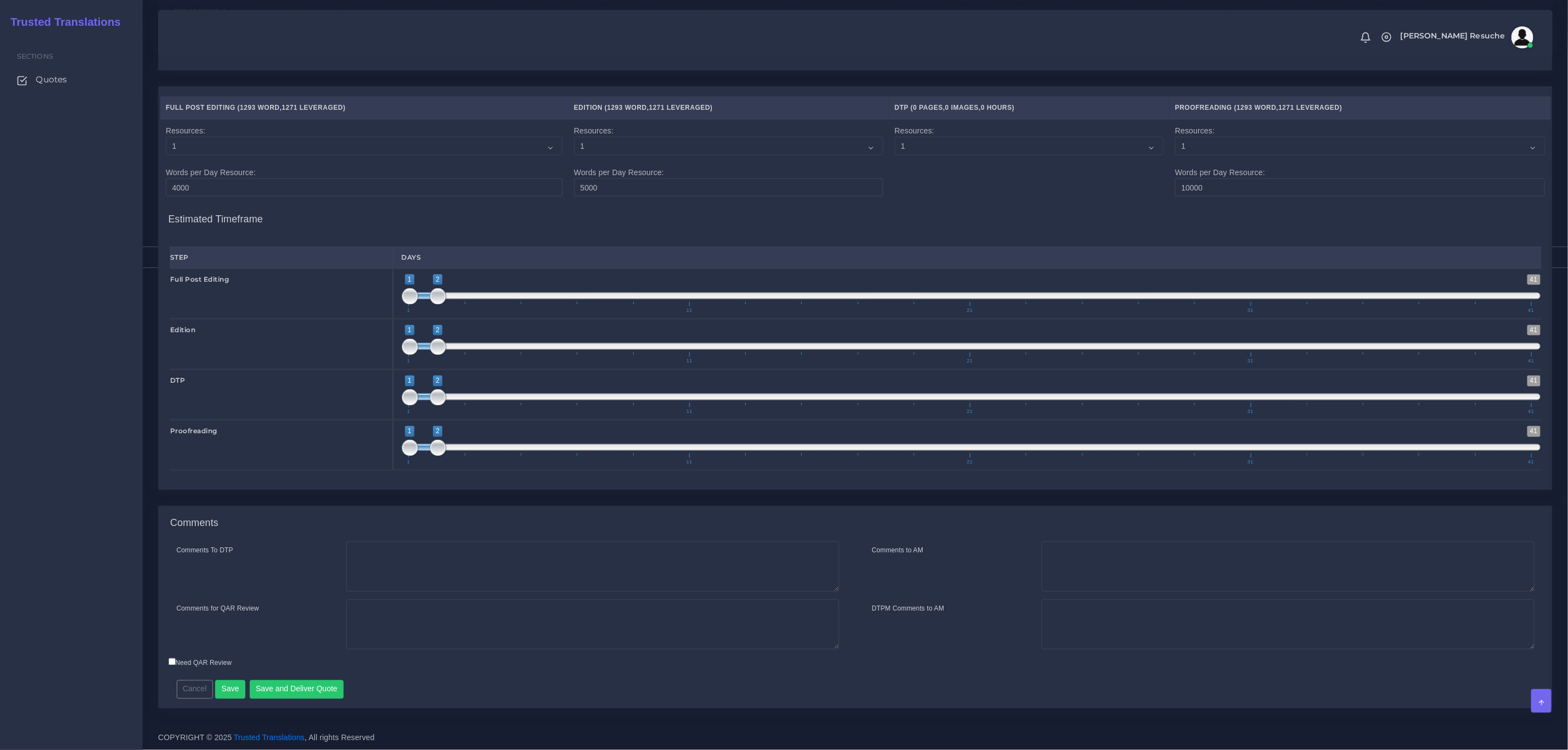
scroll to position [1106, 0]
click at [397, 560] on textarea "Comments To DTP" at bounding box center [592, 567] width 493 height 50
type textarea "DTP in word"
type textarea "PEEP+DTP"
click at [320, 682] on button "Save and Deliver Quote" at bounding box center [297, 689] width 94 height 18
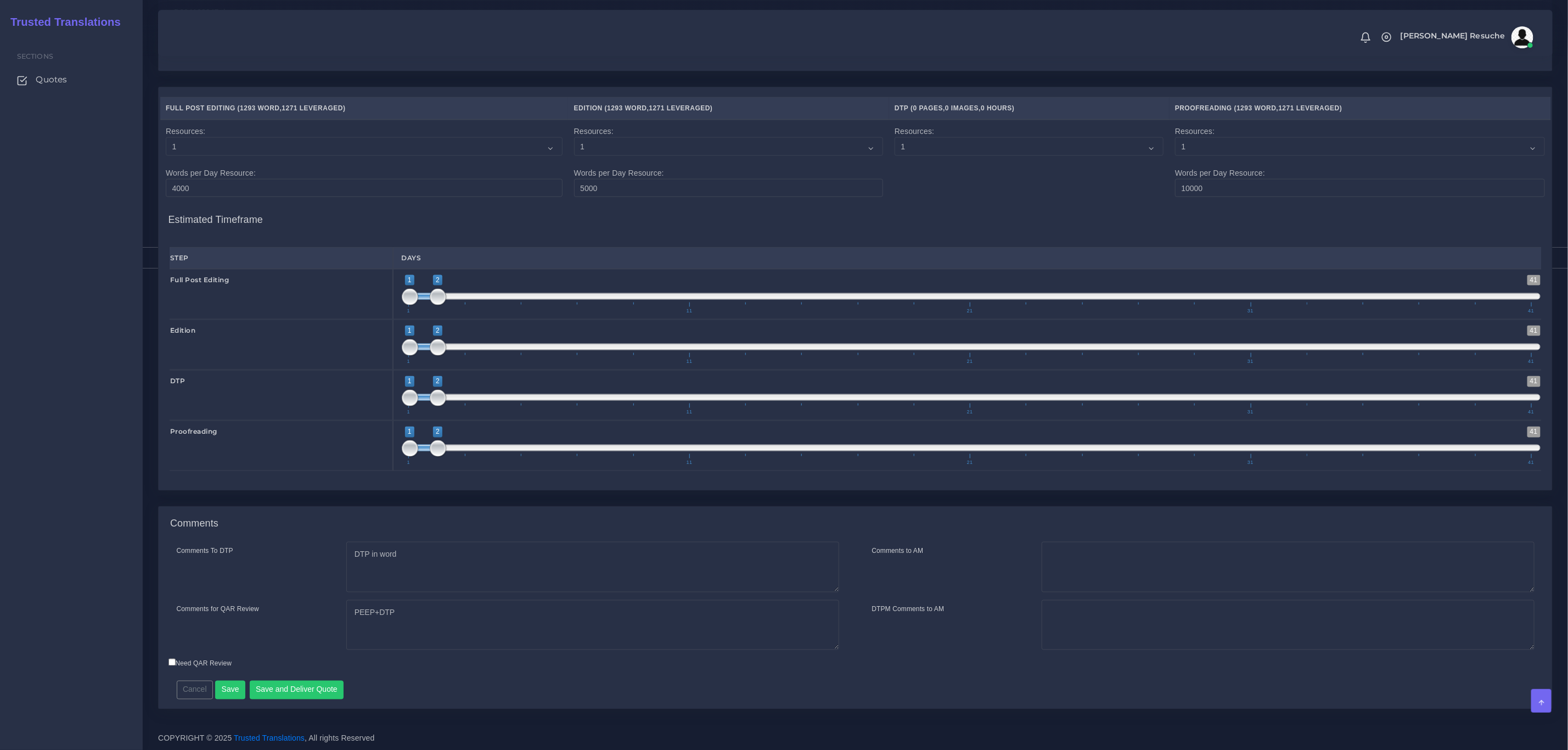
click at [388, 511] on form "MT+PE+E+DTP+P, Task(s) Full Post Editing / Edition / Proofreading Quantities En…" at bounding box center [855, 248] width 1394 height 952
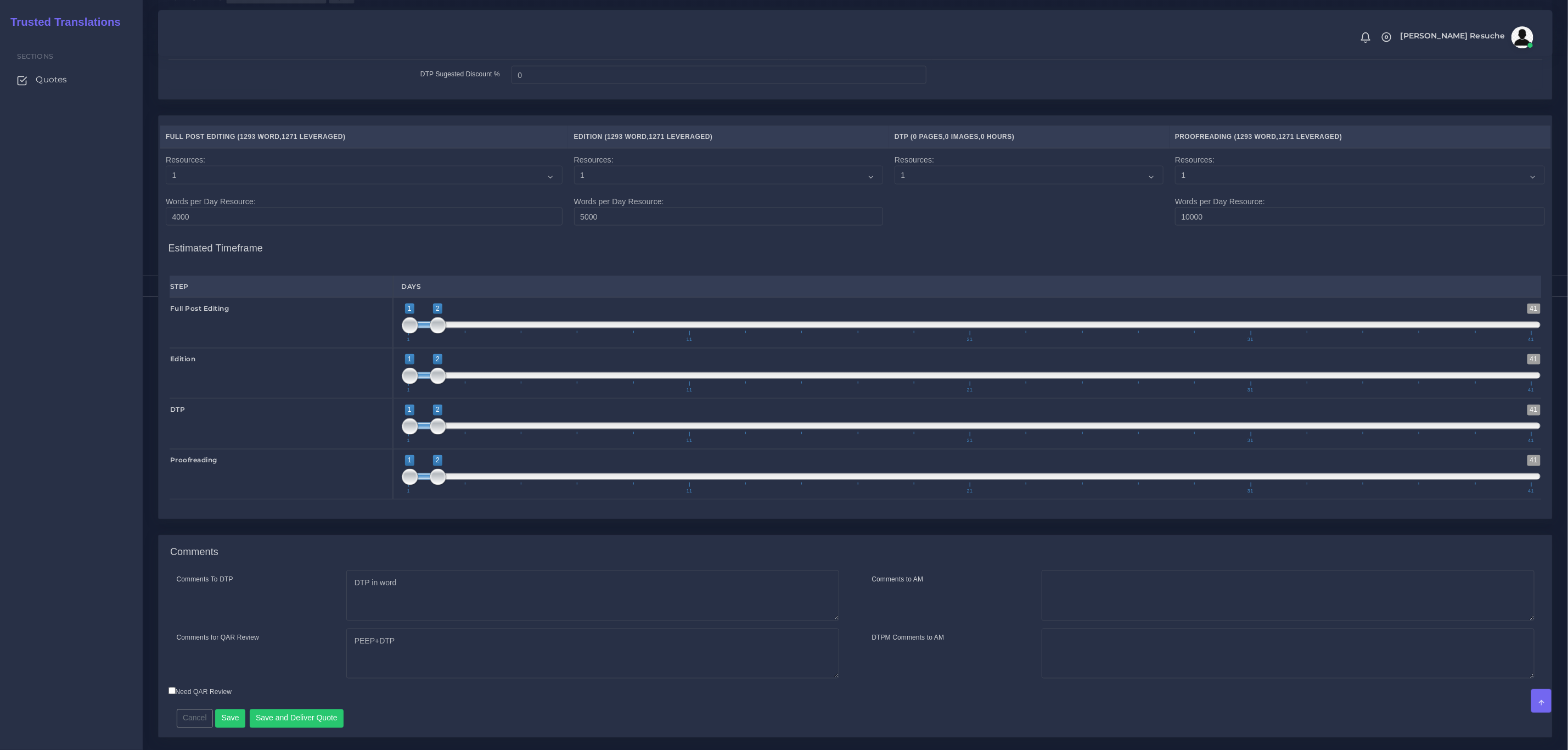
scroll to position [1024, 0]
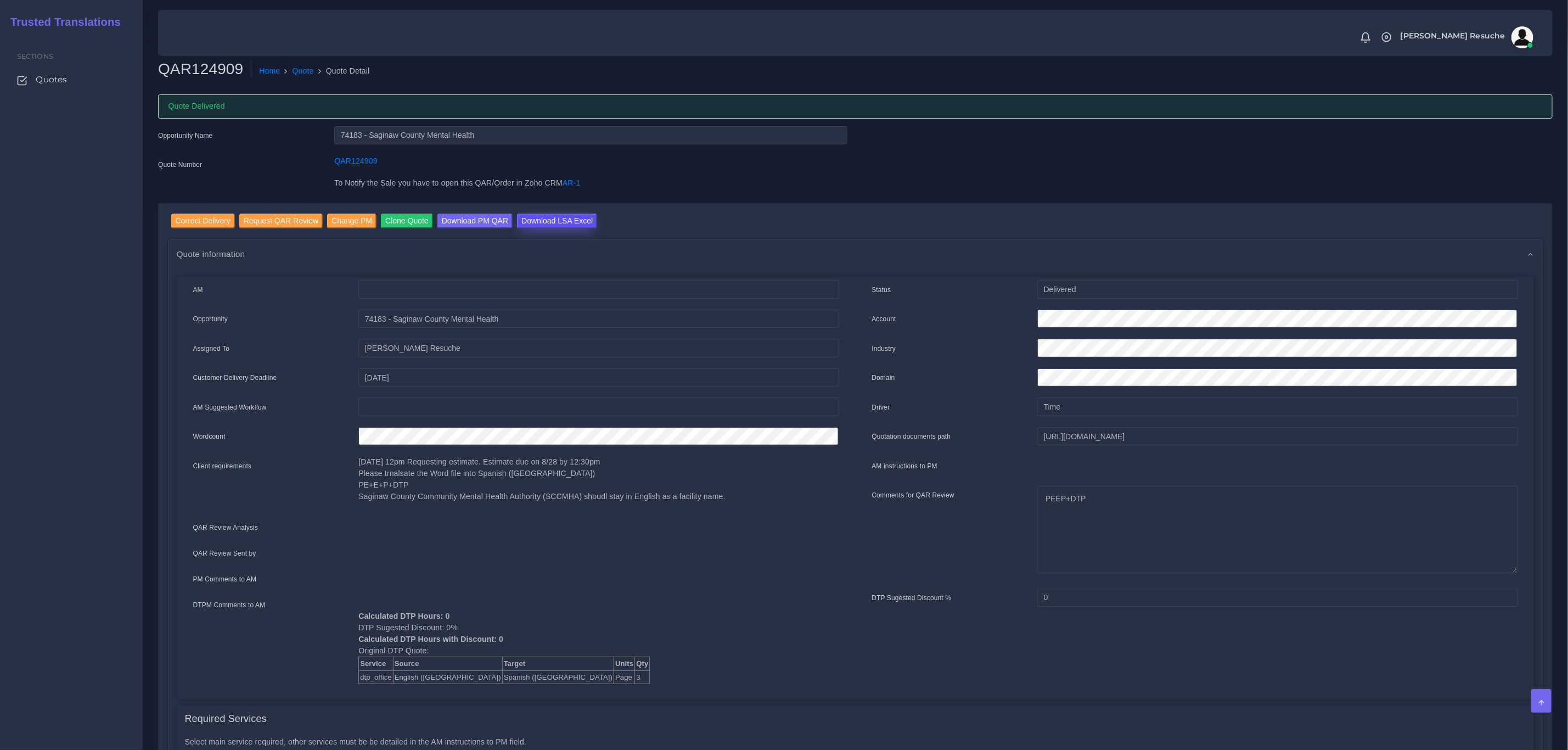
click at [560, 216] on input "Download LSA Excel" at bounding box center [557, 220] width 80 height 15
